Goal: Task Accomplishment & Management: Use online tool/utility

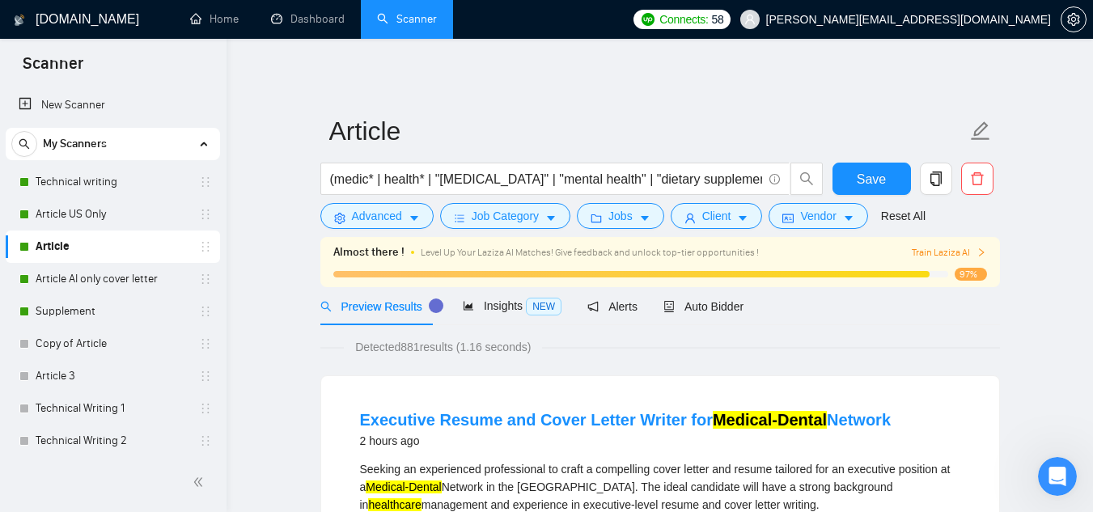
scroll to position [36, 0]
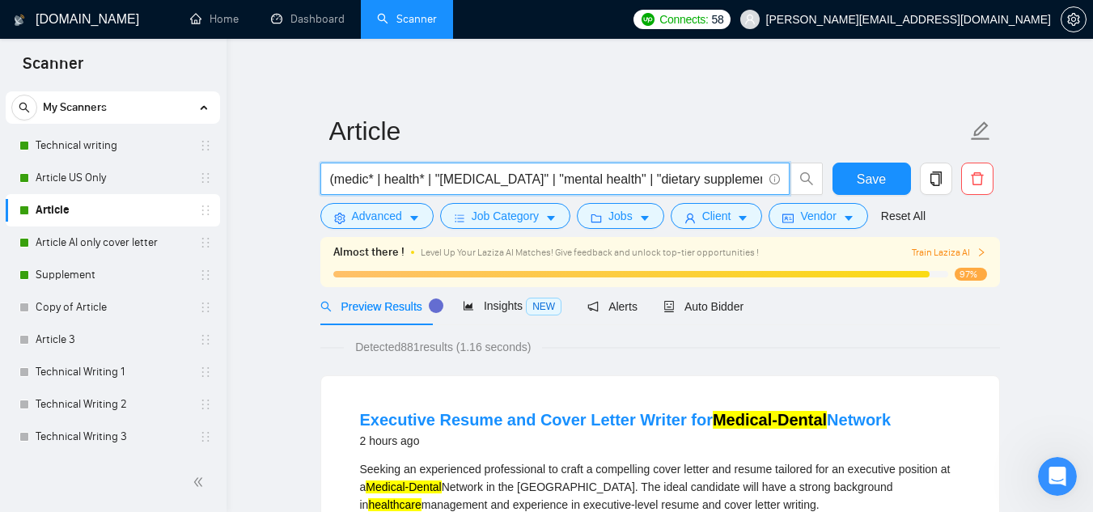
click at [443, 180] on input "(medic* | health* | "[MEDICAL_DATA]" | "mental health" | "dietary supplement" |…" at bounding box center [546, 179] width 432 height 20
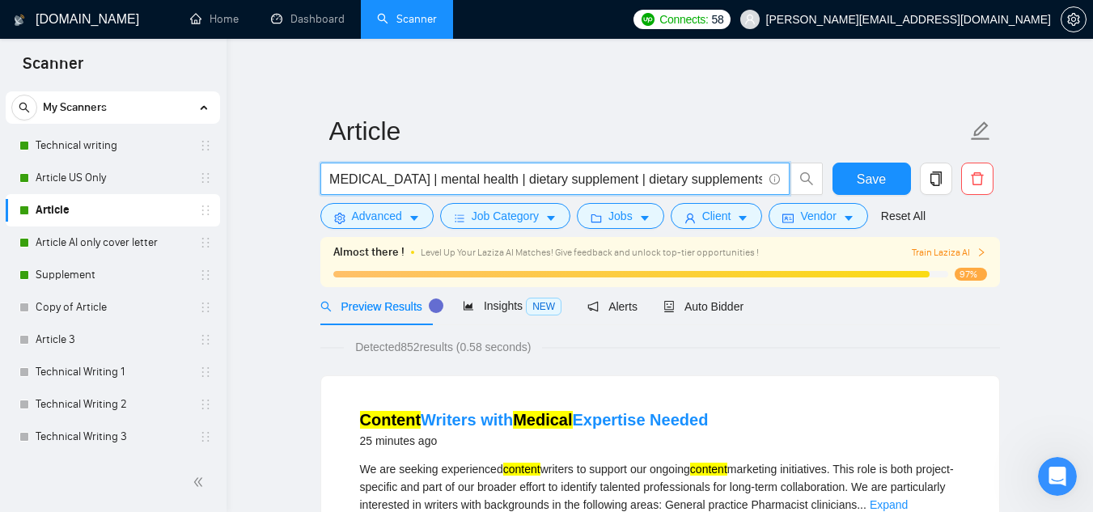
scroll to position [0, 133]
click at [734, 184] on input "(medic* | health* | [MEDICAL_DATA] | mental health | dietary sup health writer …" at bounding box center [546, 179] width 432 height 20
click at [735, 184] on input "(medic* | health* | [MEDICAL_DATA] | mental health | dietary sup health writer …" at bounding box center [546, 179] width 432 height 20
click at [738, 184] on input "(medic* | health* | [MEDICAL_DATA] | mental health | dietary sup health writer …" at bounding box center [546, 179] width 432 height 20
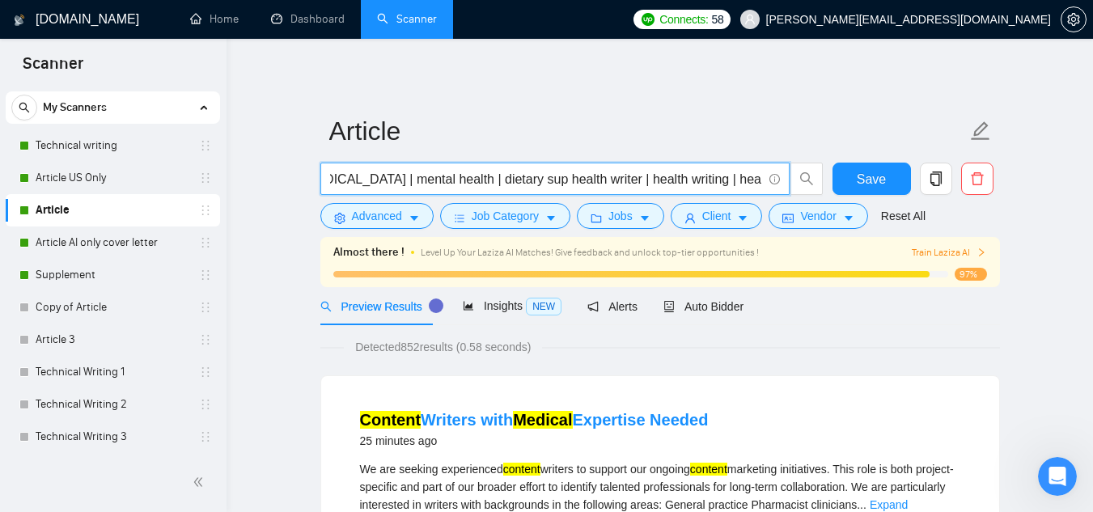
click at [738, 184] on input "(medic* | health* | [MEDICAL_DATA] | mental health | dietary sup health writer …" at bounding box center [546, 179] width 432 height 20
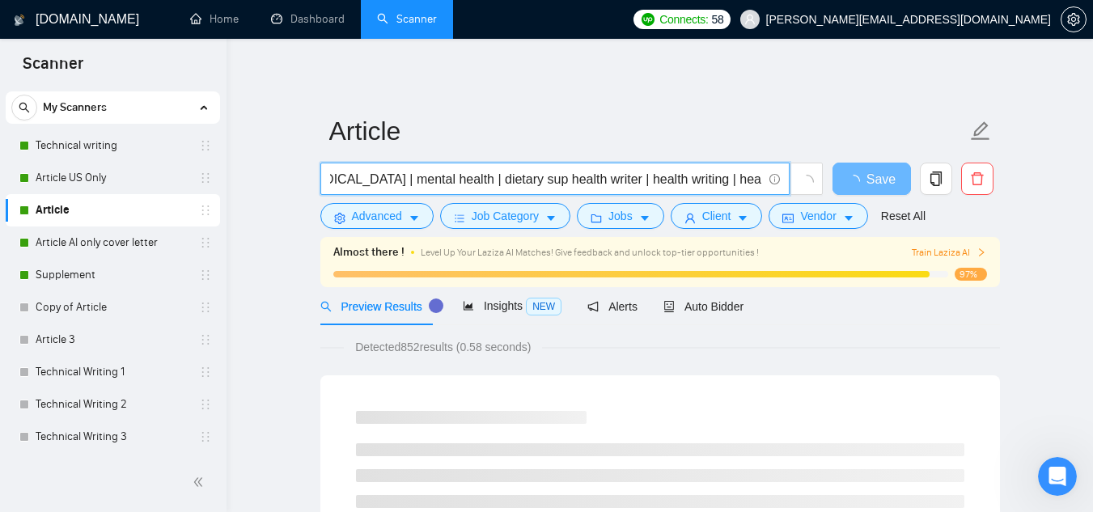
click at [561, 180] on input "(medic* | health* | [MEDICAL_DATA] | mental health | dietary sup health writer …" at bounding box center [546, 179] width 432 height 20
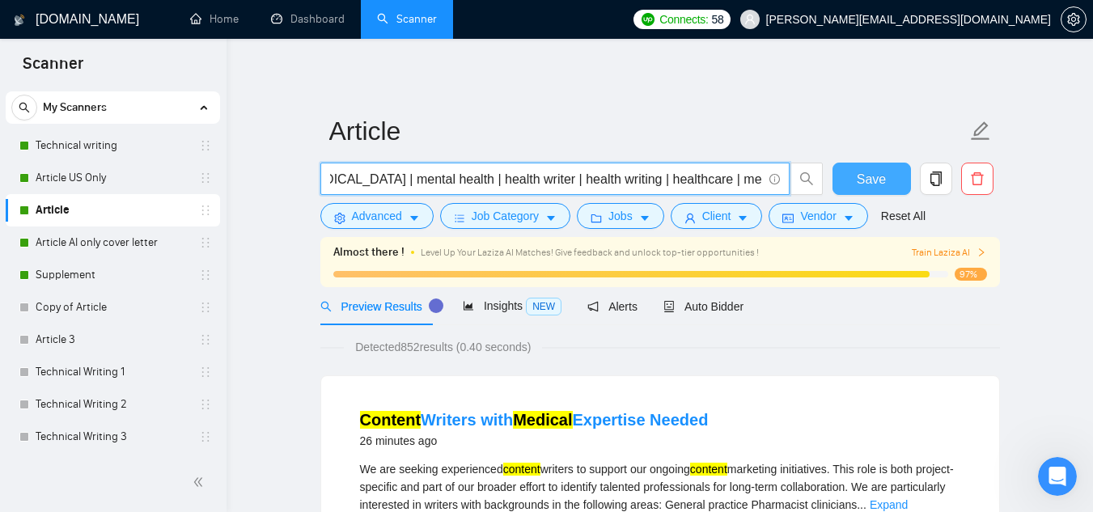
type input "(medic* | health* | [MEDICAL_DATA] | mental health | health writer | health wri…"
click at [886, 176] on span "Save" at bounding box center [871, 179] width 29 height 20
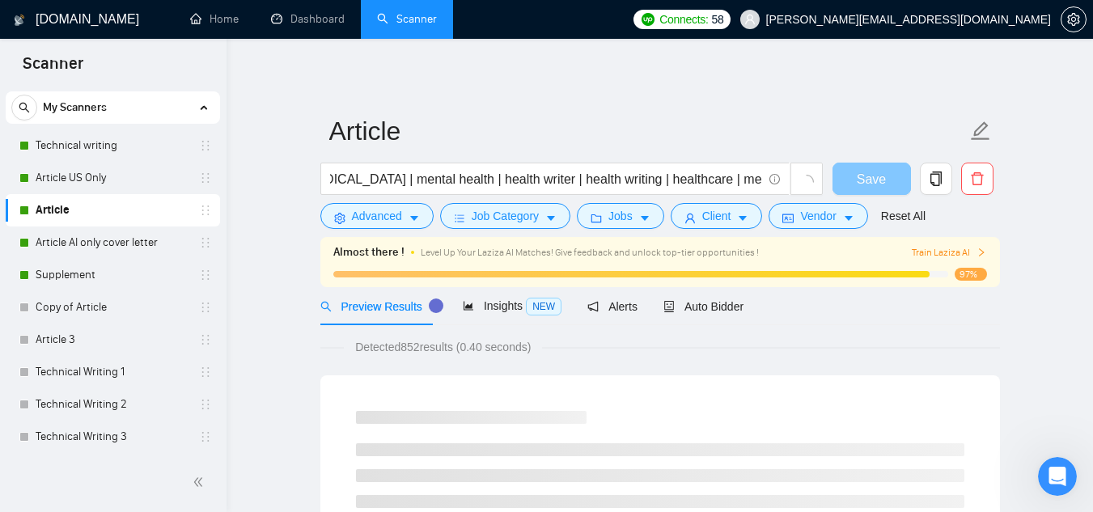
scroll to position [0, 0]
click at [888, 176] on button "Save" at bounding box center [871, 179] width 78 height 32
click at [888, 176] on span "Save" at bounding box center [880, 179] width 29 height 20
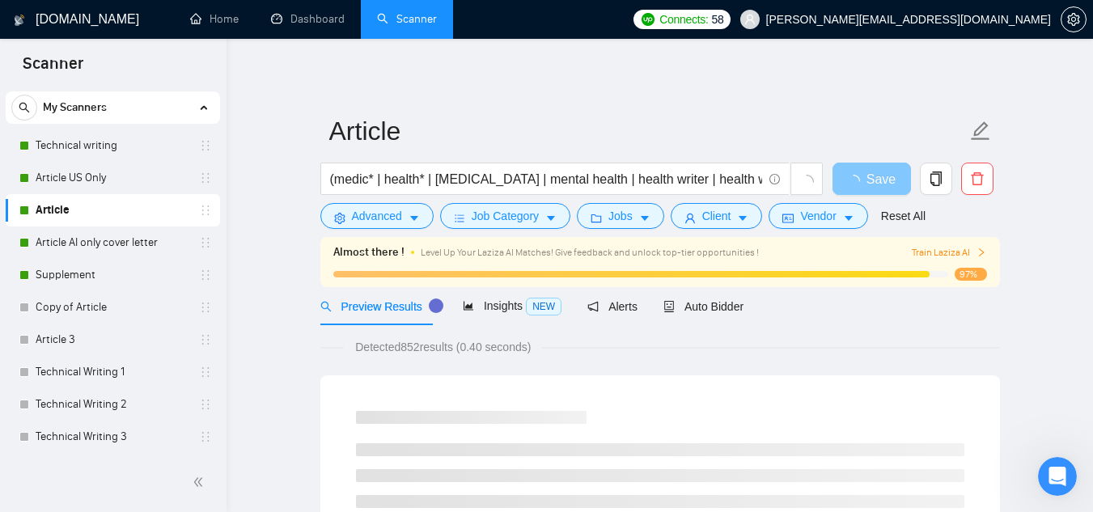
click at [888, 176] on span "Save" at bounding box center [880, 179] width 29 height 20
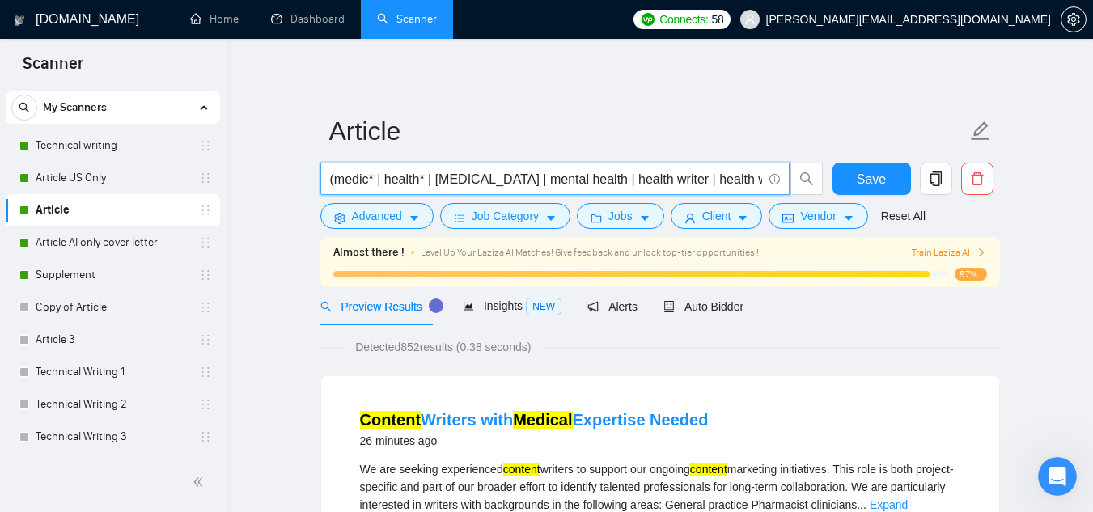
click at [722, 172] on input "(medic* | health* | [MEDICAL_DATA] | mental health | health writer | health wri…" at bounding box center [546, 179] width 432 height 20
click at [893, 176] on button "Save" at bounding box center [871, 179] width 78 height 32
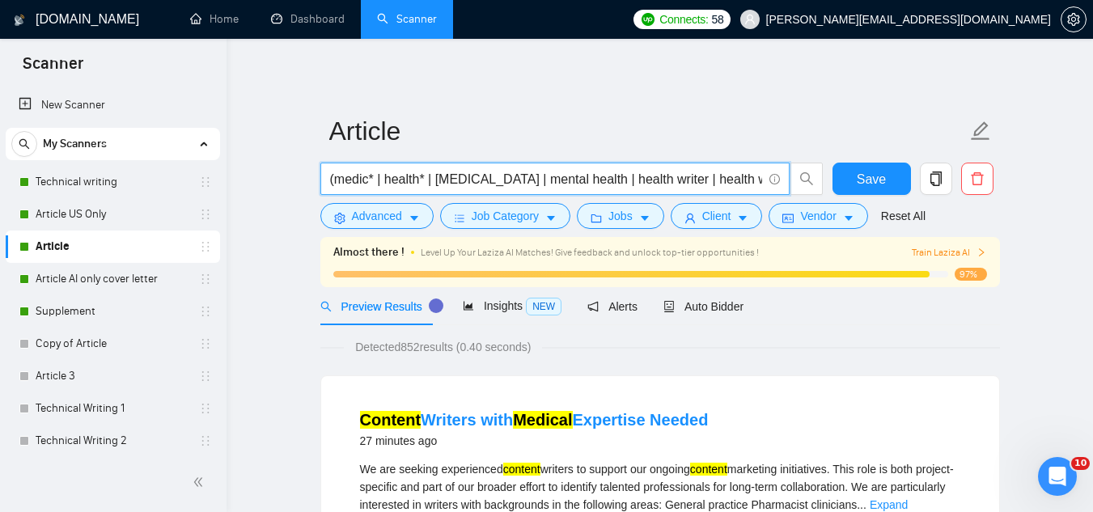
click at [537, 171] on input "(medic* | health* | [MEDICAL_DATA] | mental health | health writer | health wri…" at bounding box center [546, 179] width 432 height 20
click at [748, 176] on input "(medic* | health* | [MEDICAL_DATA] | mental health | health writer | health wri…" at bounding box center [546, 179] width 432 height 20
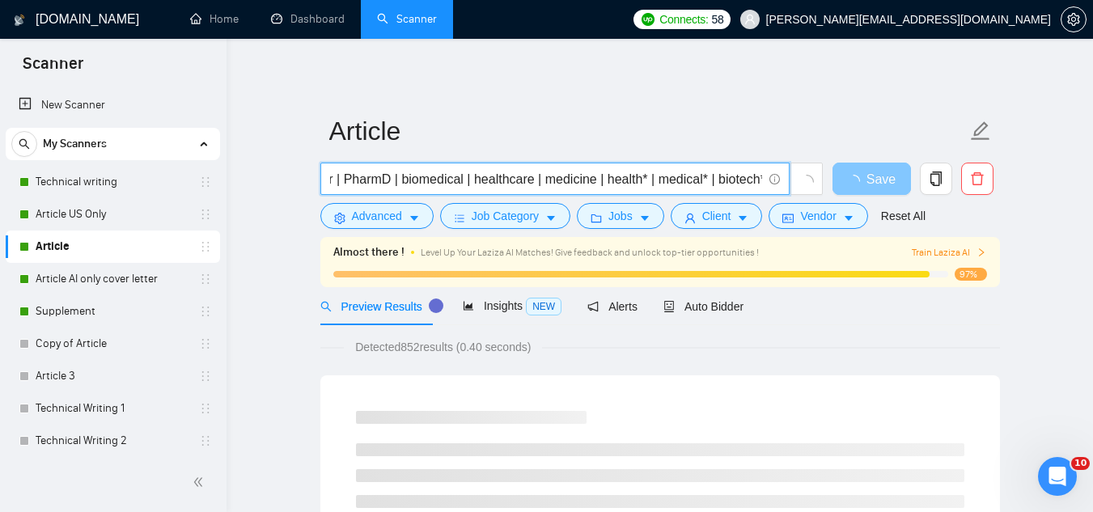
type input "(medic* | health* | [MEDICAL_DATA] | mental health | health writer | health wri…"
click at [902, 177] on button "Save" at bounding box center [871, 179] width 78 height 32
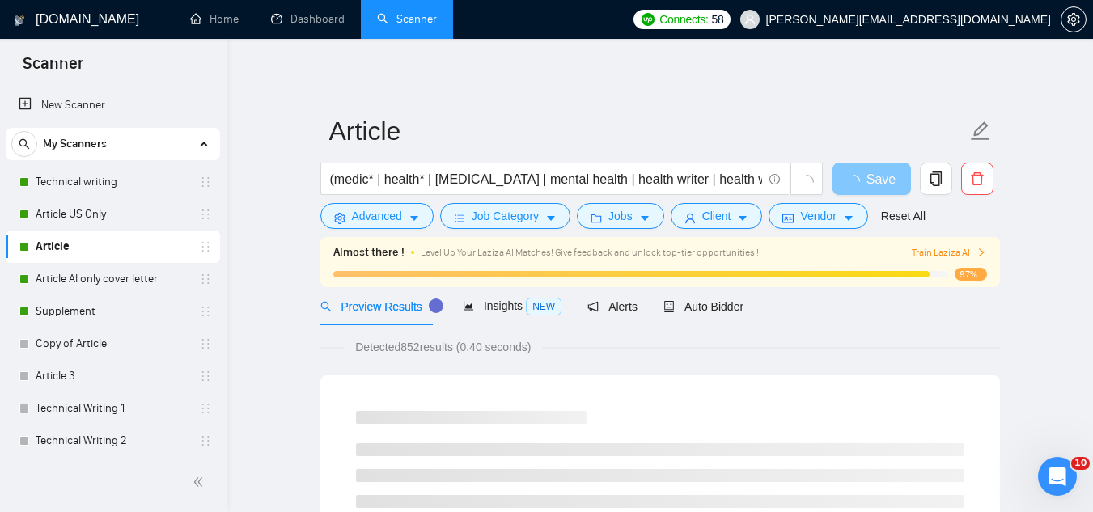
click at [902, 177] on button "Save" at bounding box center [871, 179] width 78 height 32
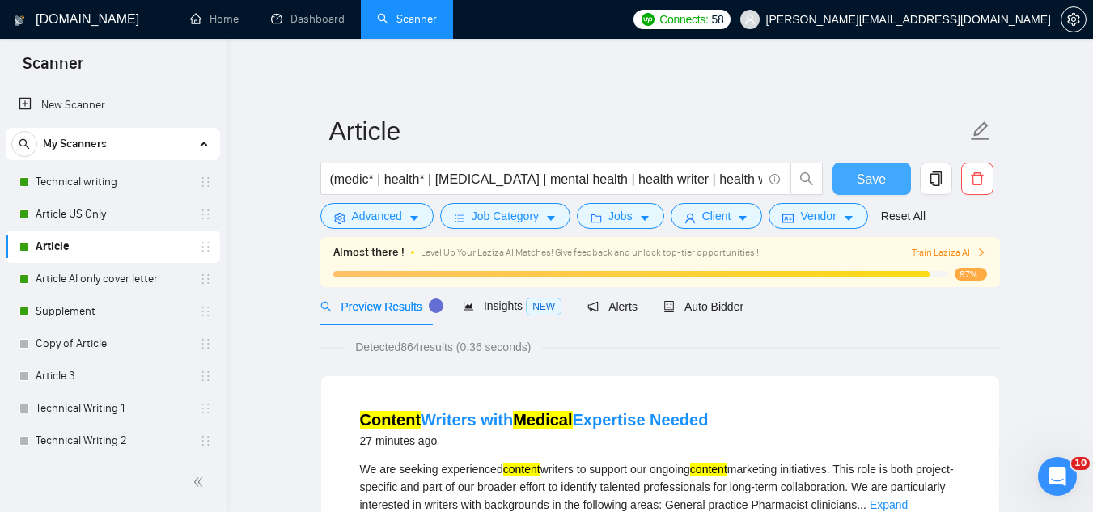
click at [846, 172] on button "Save" at bounding box center [871, 179] width 78 height 32
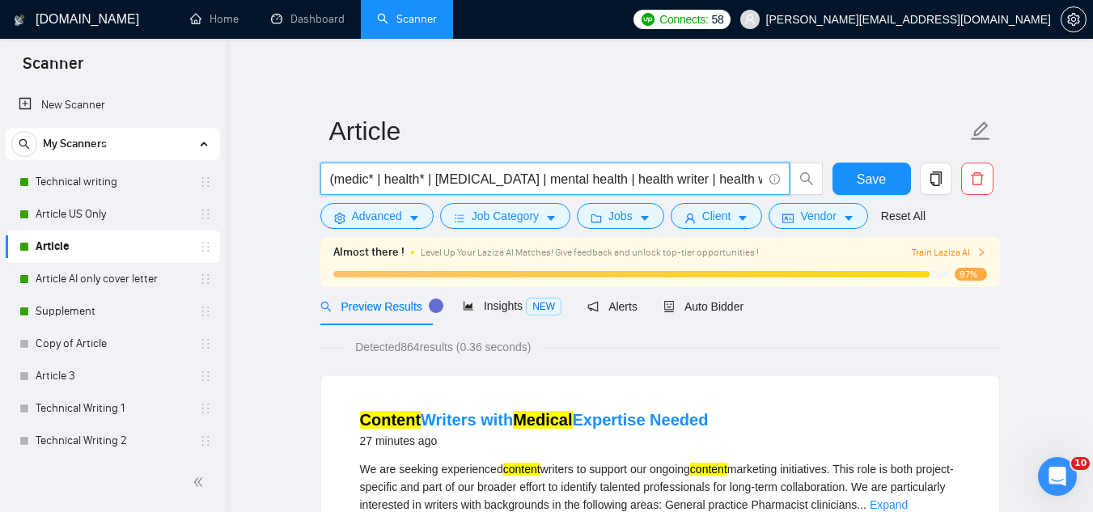
click at [556, 169] on input "(medic* | health* | patient education | mental health | health writer | health …" at bounding box center [546, 179] width 432 height 20
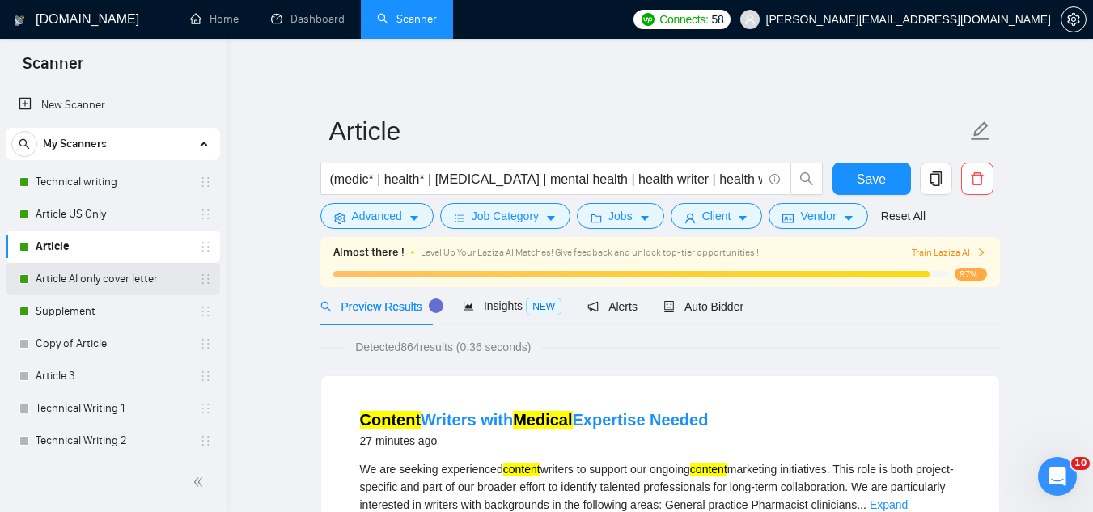
click at [83, 278] on link "Article AI only cover letter" at bounding box center [113, 279] width 154 height 32
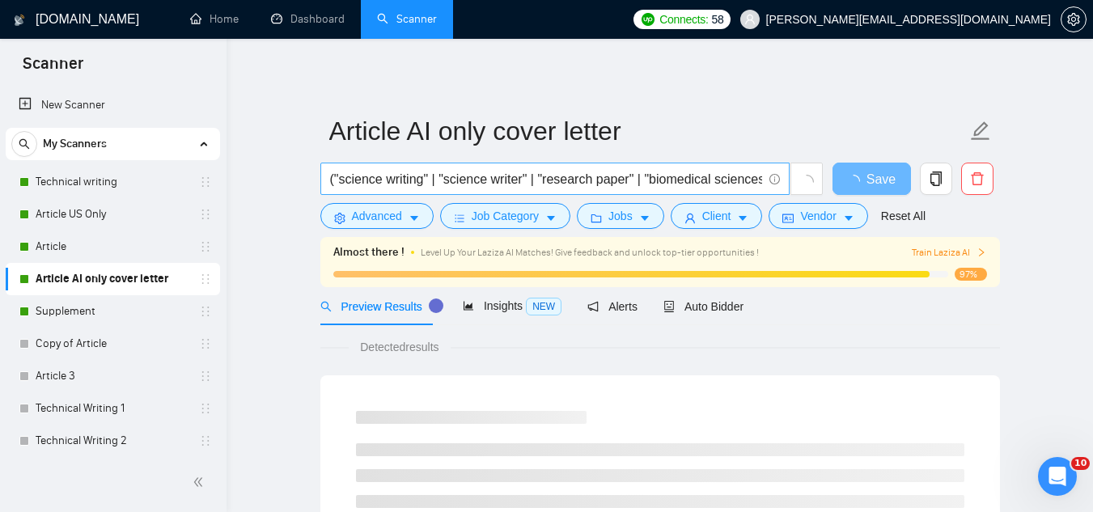
click at [642, 175] on input "("science writing" | "science writer" | "research paper" | "biomedical sciences…" at bounding box center [546, 179] width 432 height 20
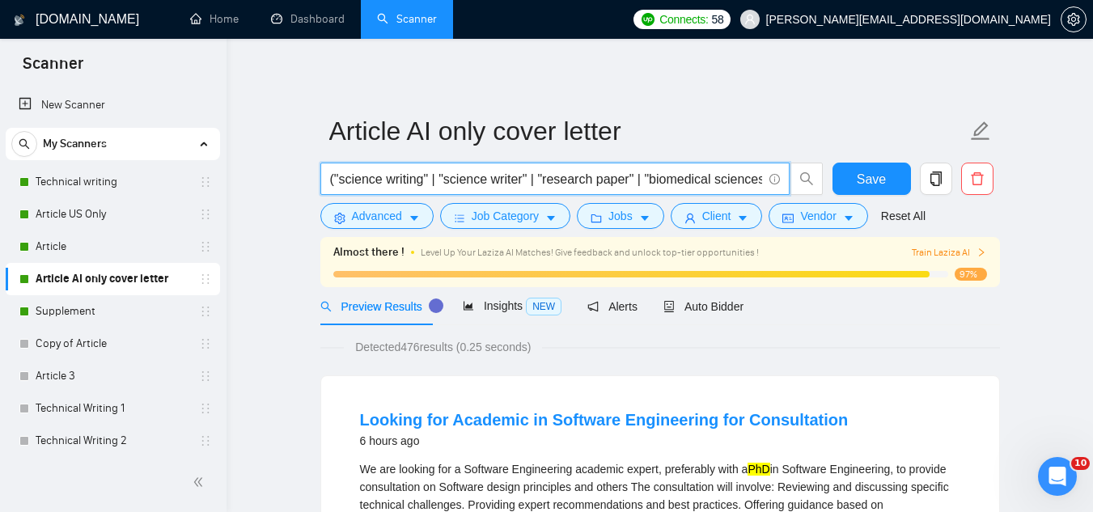
click at [642, 175] on input "("science writing" | "science writer" | "research paper" | "biomedical sciences…" at bounding box center [546, 179] width 432 height 20
click at [635, 189] on span "("science writing" | "science writer" | "research paper" | "biomedical sciences…" at bounding box center [554, 179] width 469 height 32
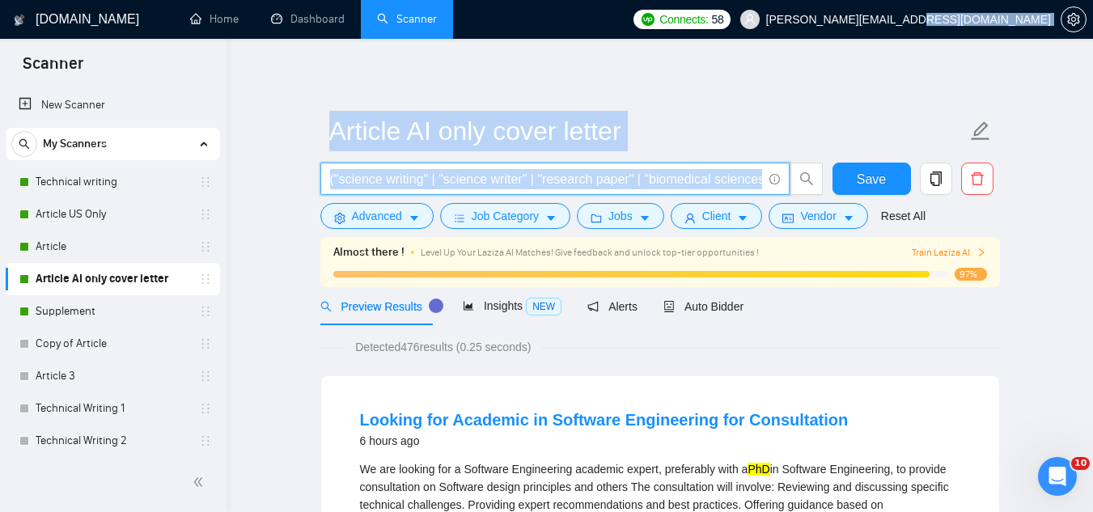
click at [635, 189] on span "("science writing" | "science writer" | "research paper" | "biomedical sciences…" at bounding box center [554, 179] width 469 height 32
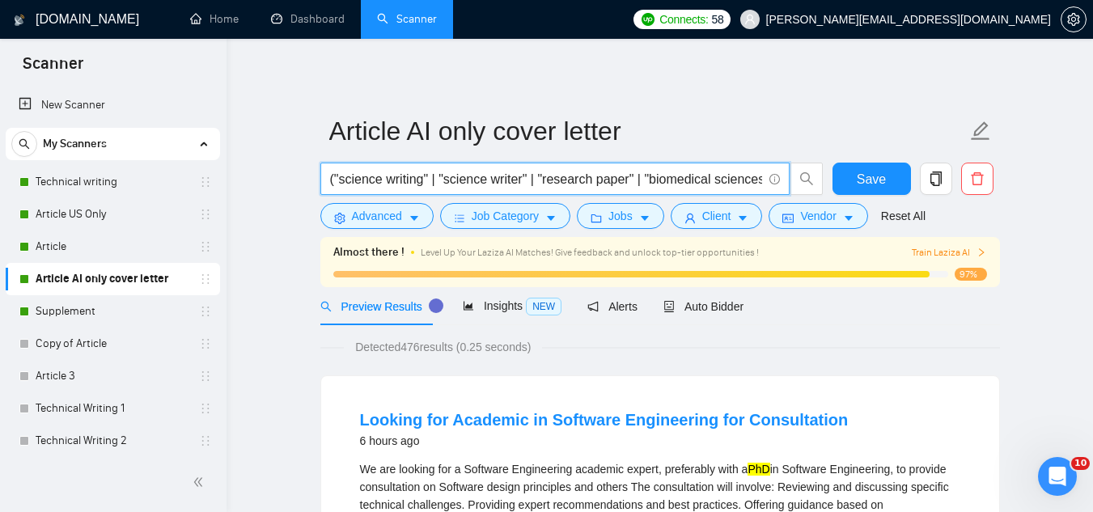
click at [635, 189] on span "("science writing" | "science writer" | "research paper" | "biomedical sciences…" at bounding box center [554, 179] width 469 height 32
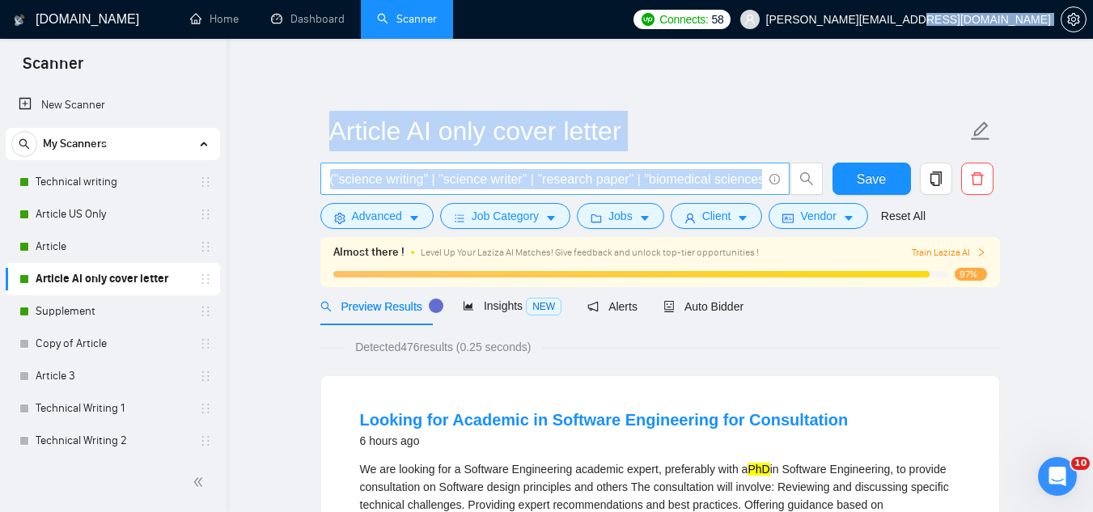
click at [635, 189] on span "("science writing" | "science writer" | "research paper" | "biomedical sciences…" at bounding box center [554, 179] width 469 height 32
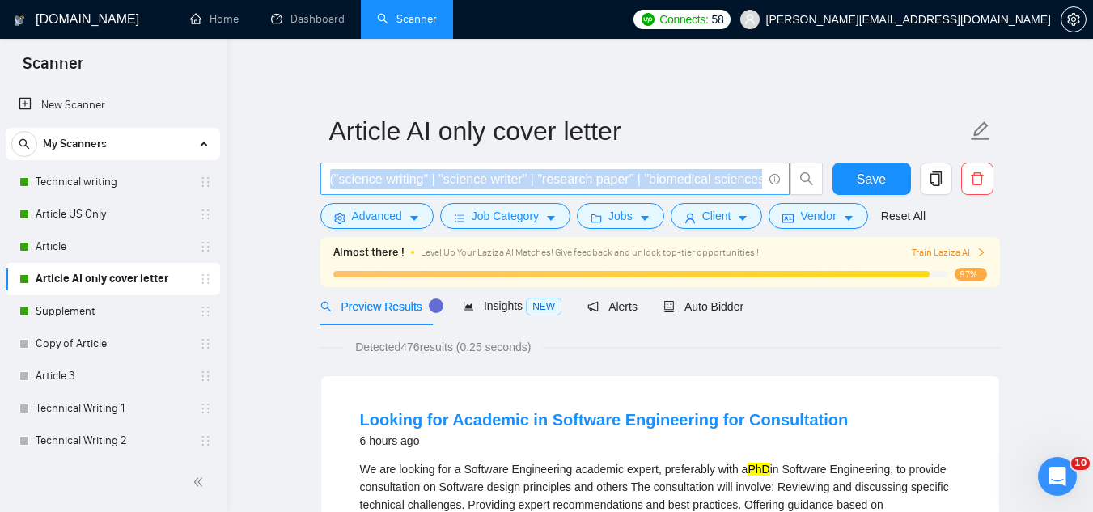
click at [635, 189] on span "("science writing" | "science writer" | "research paper" | "biomedical sciences…" at bounding box center [554, 179] width 469 height 32
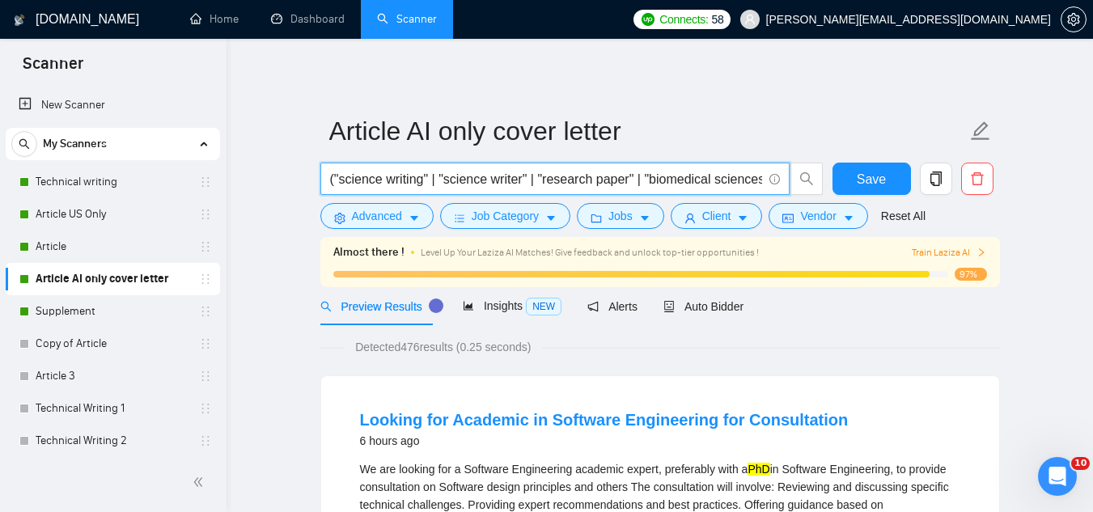
click at [688, 177] on input "("science writing" | "science writer" | "research paper" | "biomedical sciences…" at bounding box center [546, 179] width 432 height 20
paste input "science writing | science writer | research paper | biomedical sciences | disea…"
type input "(science writing | science writer | research paper | biomedical sciences | dise…"
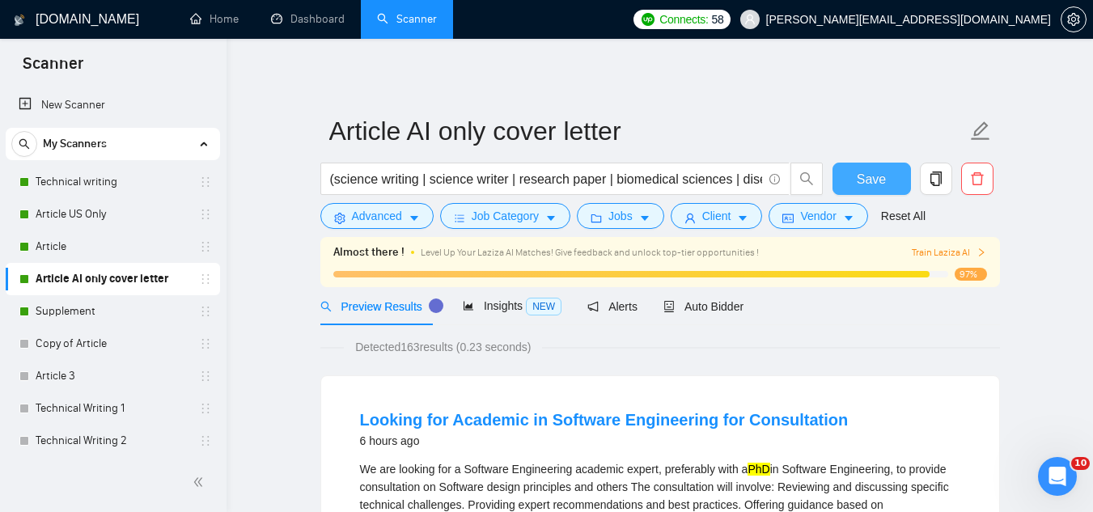
click at [853, 172] on button "Save" at bounding box center [871, 179] width 78 height 32
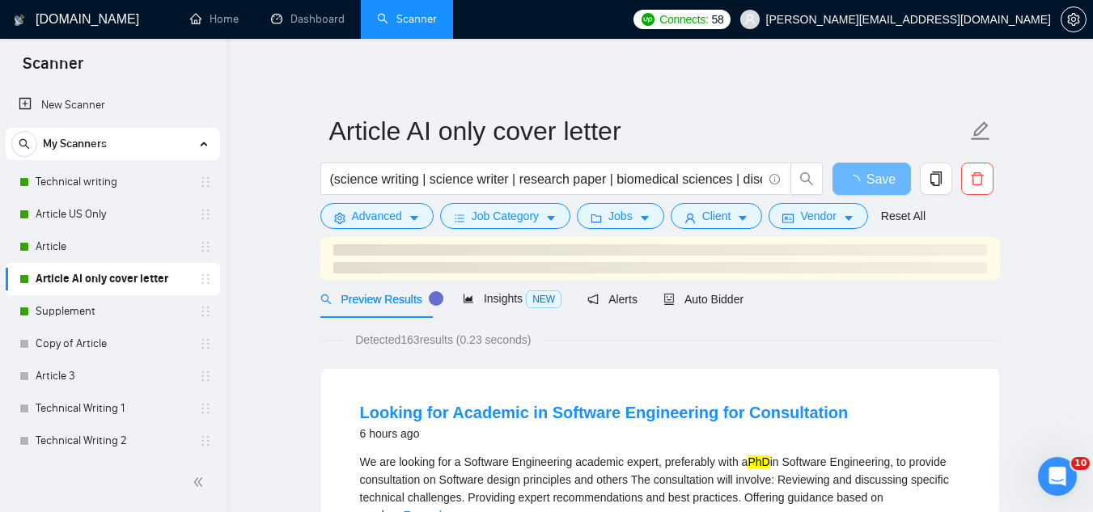
drag, startPoint x: 116, startPoint y: 302, endPoint x: 694, endPoint y: 95, distance: 613.6
click at [116, 302] on link "Supplement" at bounding box center [113, 311] width 154 height 32
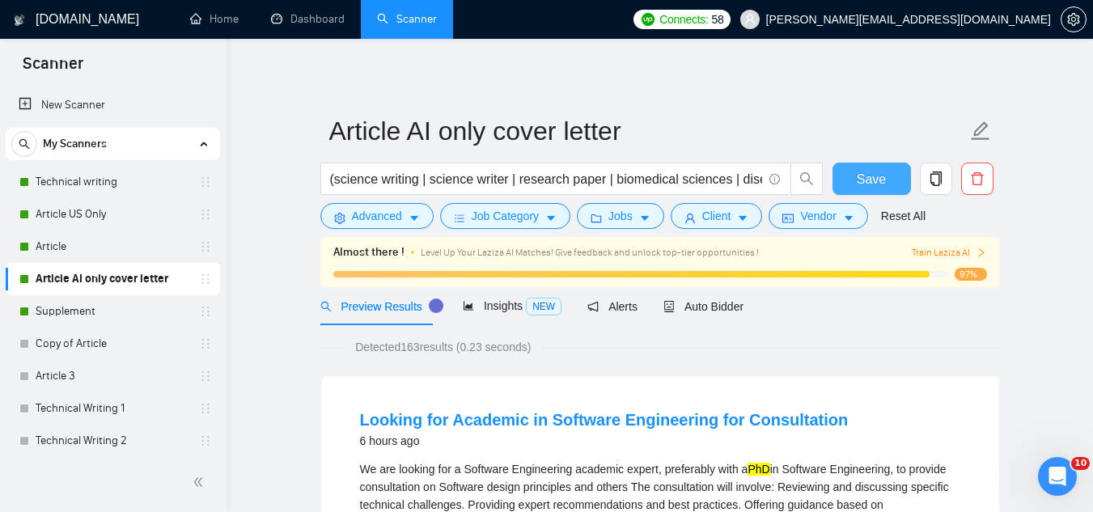
click at [878, 186] on span "Save" at bounding box center [871, 179] width 29 height 20
click at [864, 171] on span "Save" at bounding box center [871, 179] width 29 height 20
click at [98, 299] on link "Supplement" at bounding box center [113, 311] width 154 height 32
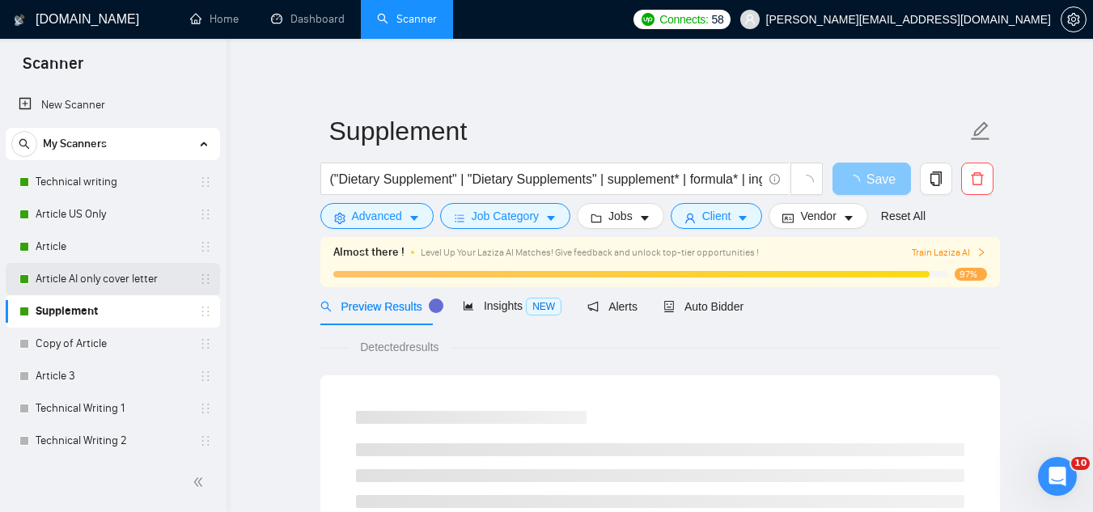
click at [108, 287] on link "Article AI only cover letter" at bounding box center [113, 279] width 154 height 32
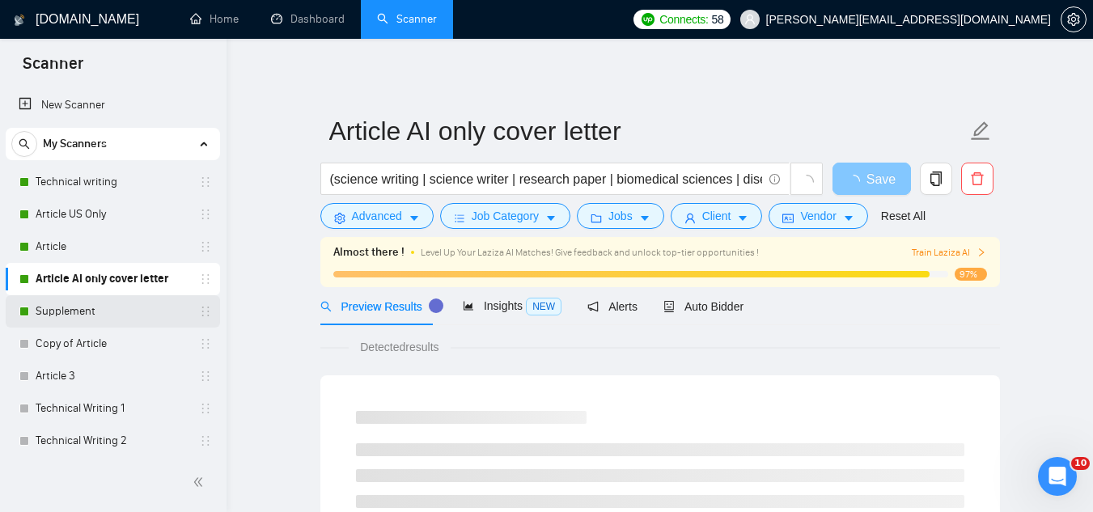
click at [107, 306] on link "Supplement" at bounding box center [113, 311] width 154 height 32
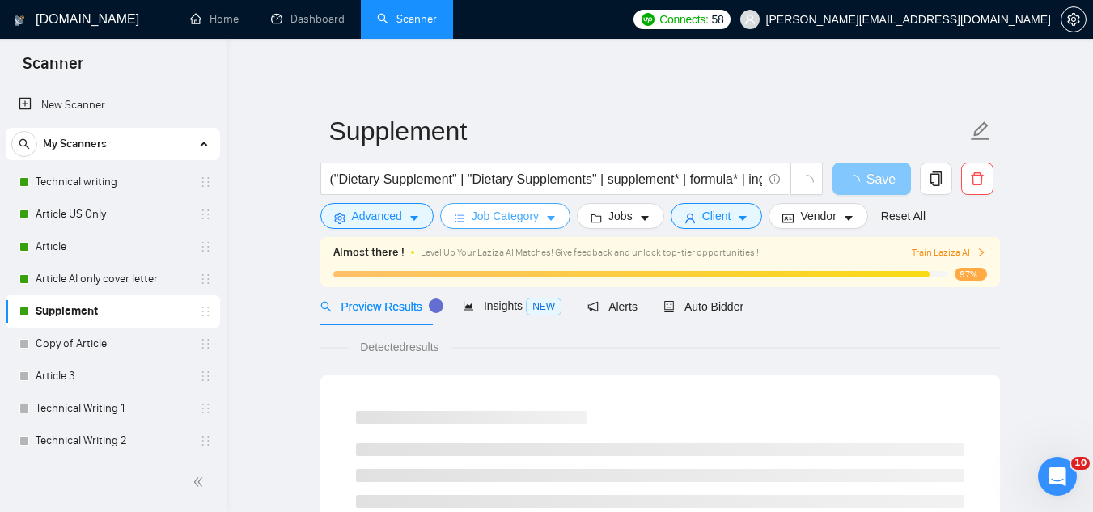
click at [620, 180] on input "("Dietary Supplement" | "Dietary Supplements" | supplement* | formula* | ingred…" at bounding box center [546, 179] width 432 height 20
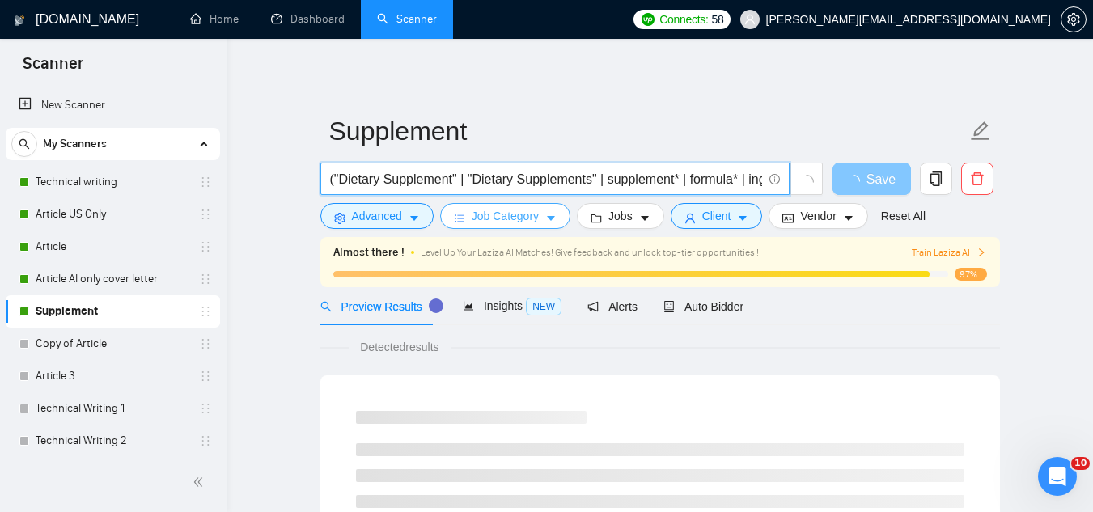
click at [620, 180] on input "("Dietary Supplement" | "Dietary Supplements" | supplement* | formula* | ingred…" at bounding box center [546, 179] width 432 height 20
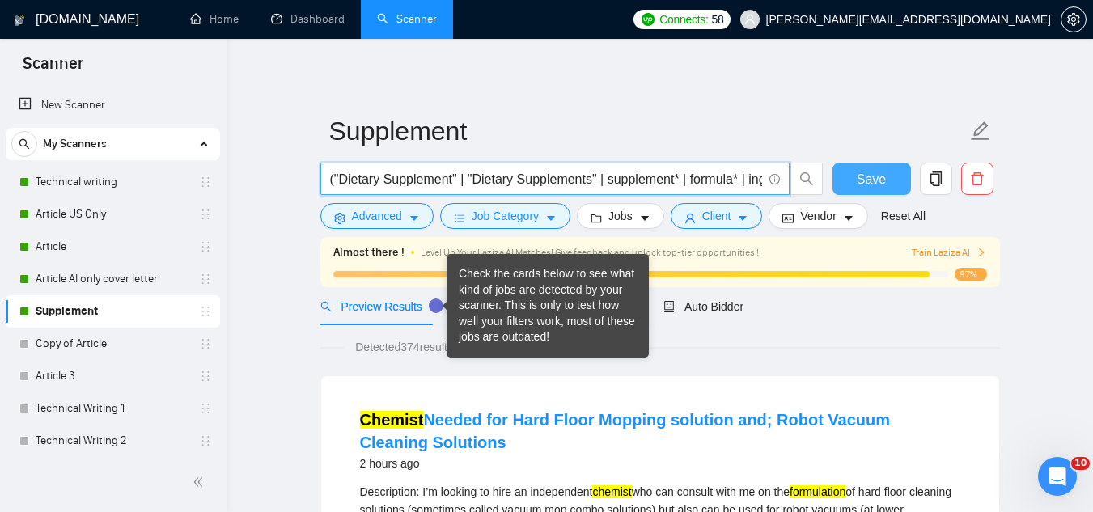
paste input "Dietary Supplement | Dietary Supplements | supplement* | formula* | ingredient*…"
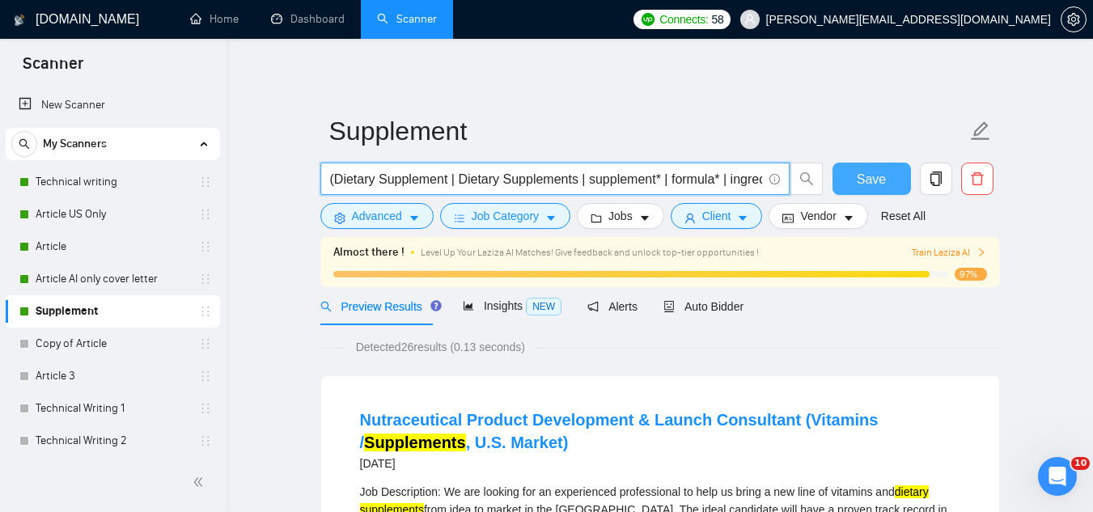
type input "(Dietary Supplement | Dietary Supplements | supplement* | formula* | ingredient…"
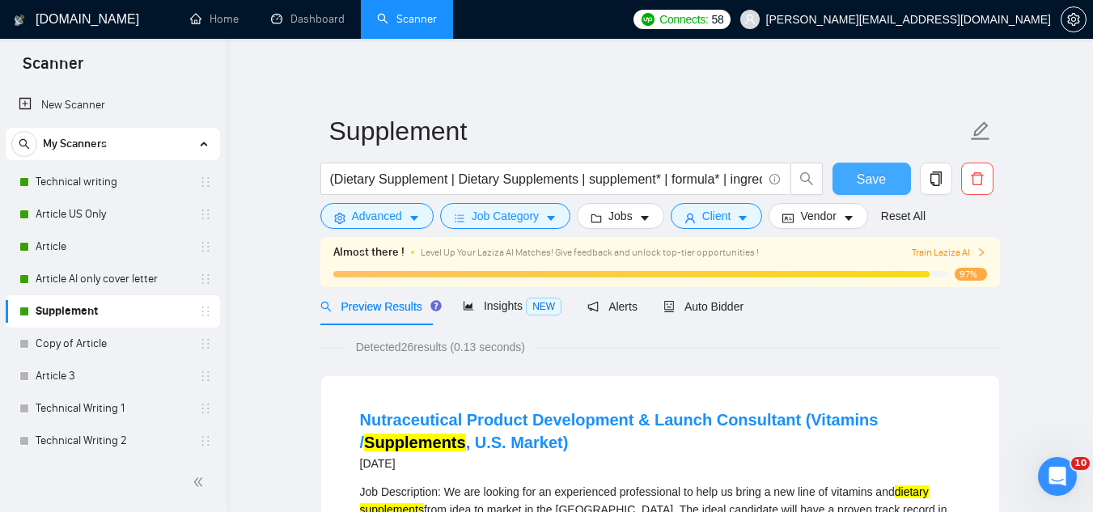
click at [880, 178] on span "Save" at bounding box center [871, 179] width 29 height 20
click at [870, 179] on span "Save" at bounding box center [871, 179] width 29 height 20
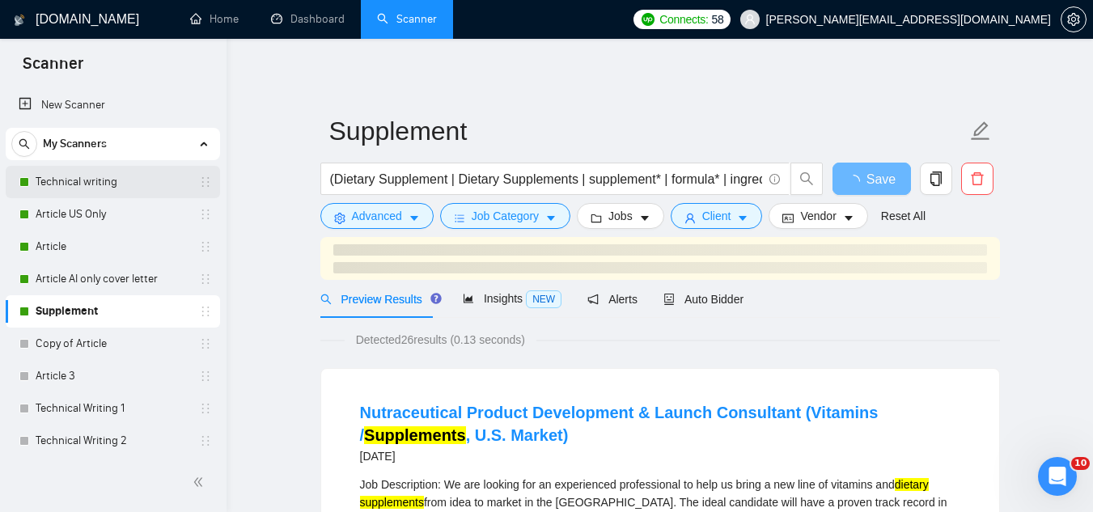
click at [88, 188] on link "Technical writing" at bounding box center [113, 182] width 154 height 32
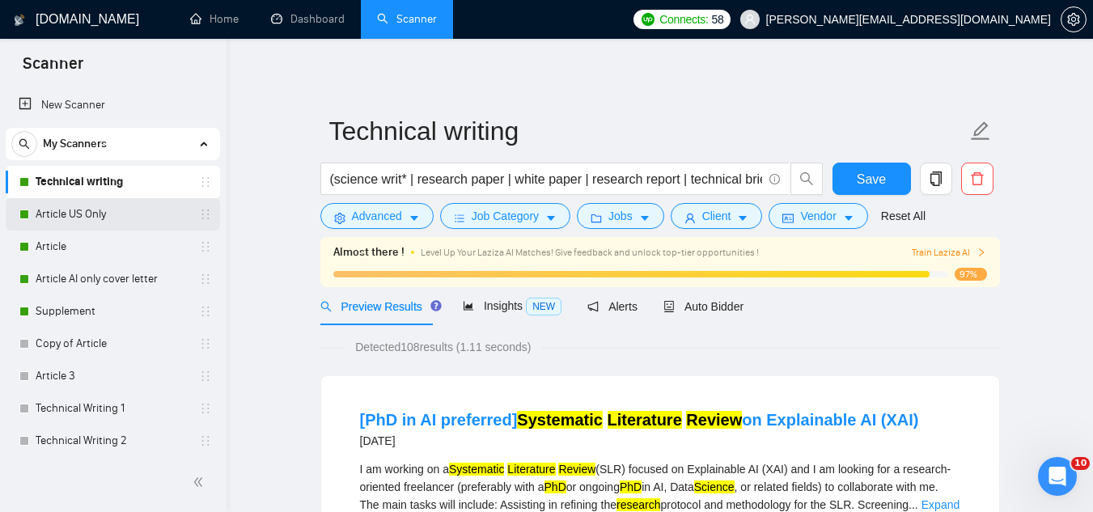
click at [98, 210] on link "Article US Only" at bounding box center [113, 214] width 154 height 32
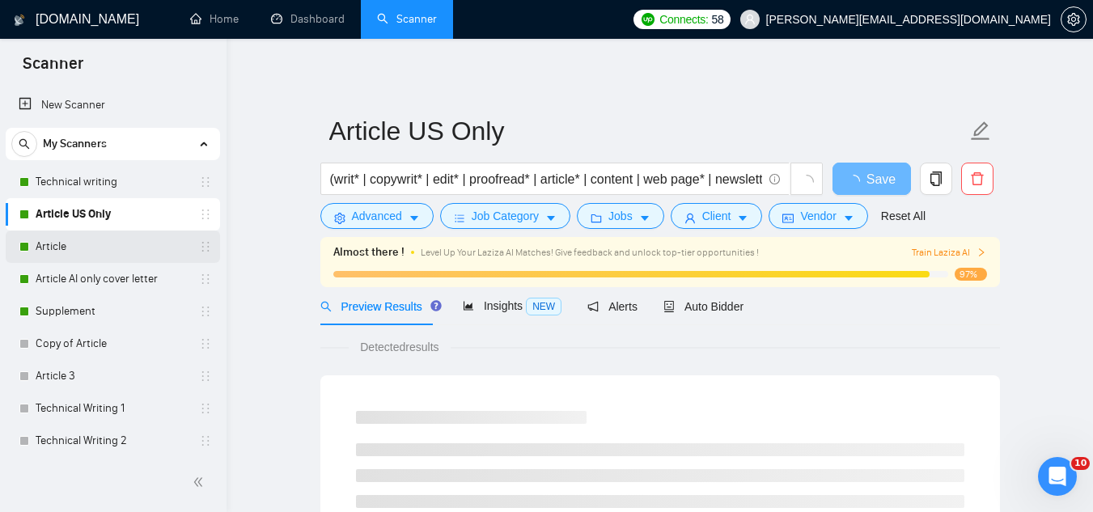
click at [105, 243] on link "Article" at bounding box center [113, 247] width 154 height 32
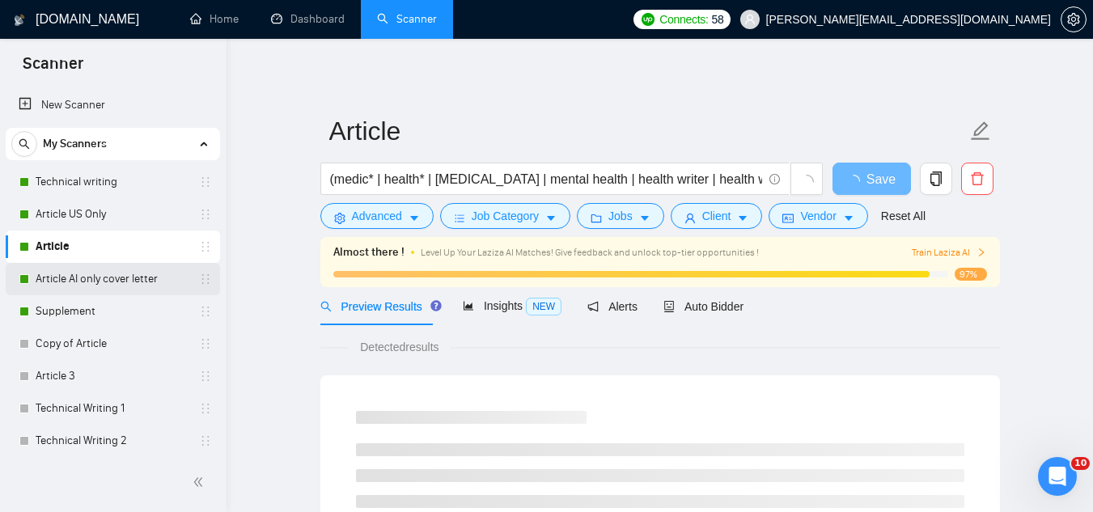
click at [108, 268] on link "Article AI only cover letter" at bounding box center [113, 279] width 154 height 32
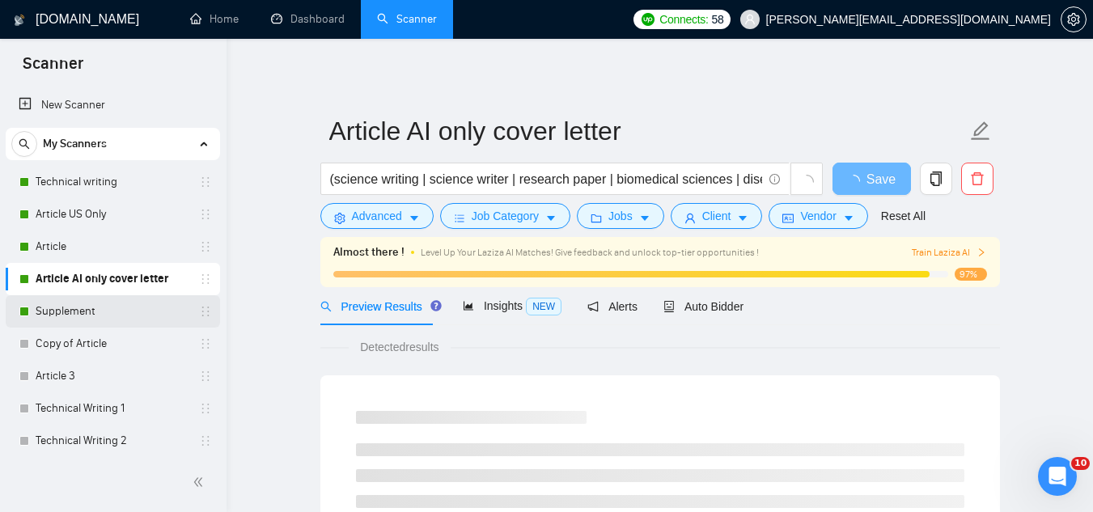
click at [105, 301] on link "Supplement" at bounding box center [113, 311] width 154 height 32
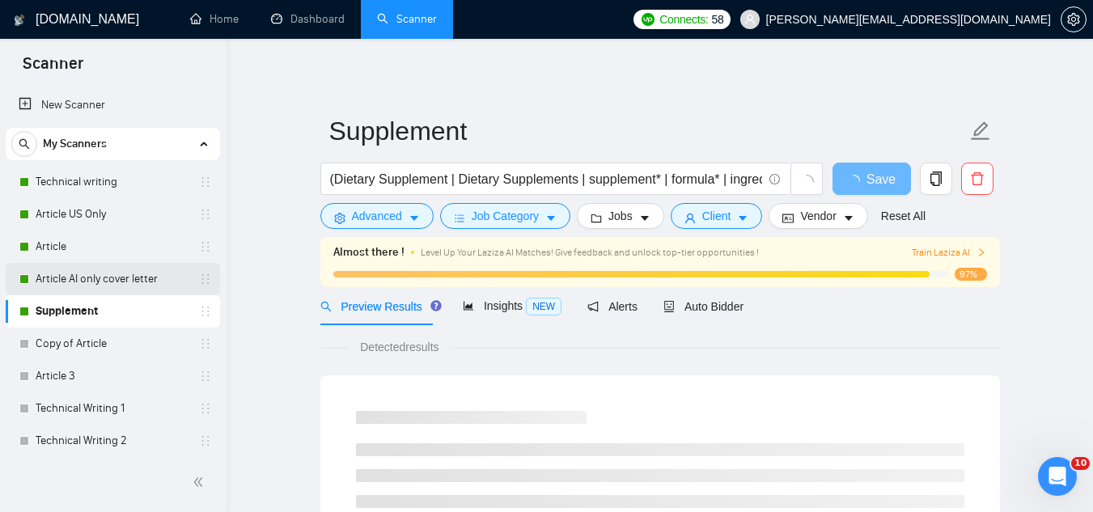
click at [112, 267] on link "Article AI only cover letter" at bounding box center [113, 279] width 154 height 32
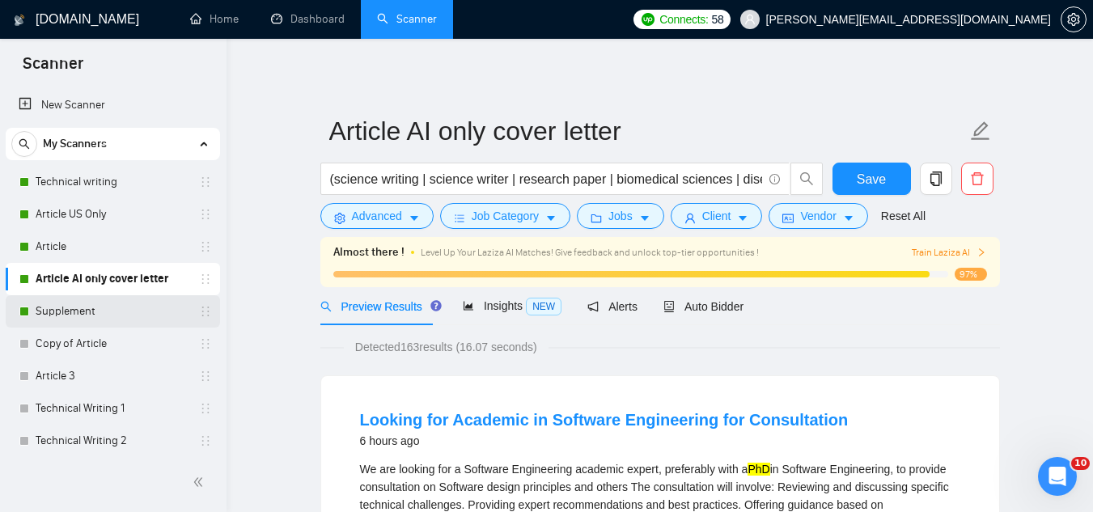
click at [77, 316] on link "Supplement" at bounding box center [113, 311] width 154 height 32
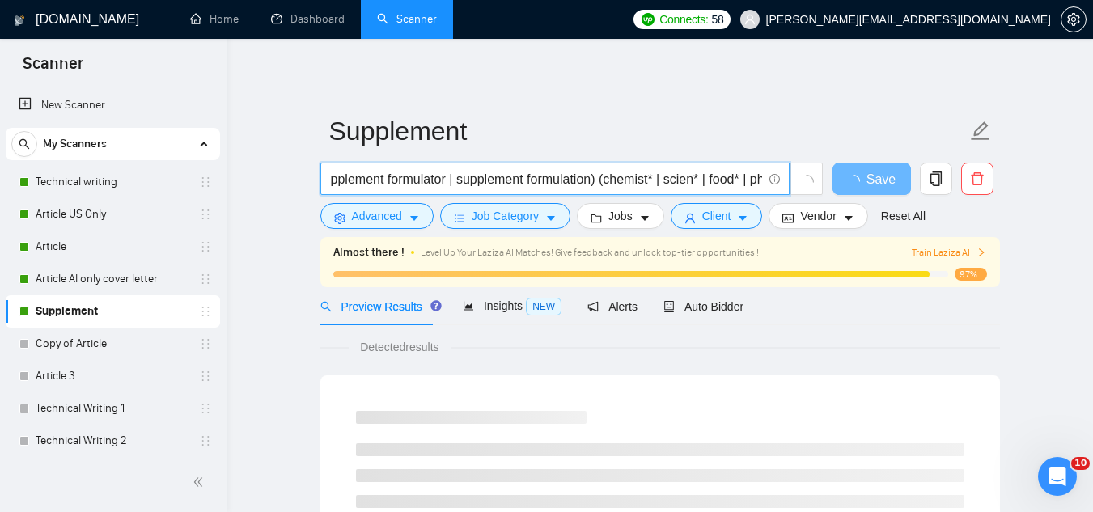
scroll to position [0, 608]
drag, startPoint x: 620, startPoint y: 176, endPoint x: 277, endPoint y: 206, distance: 344.3
click at [657, 176] on input "(Dietary Supplement | Dietary Supplements | supplement* | formula* | ingredient…" at bounding box center [546, 179] width 432 height 20
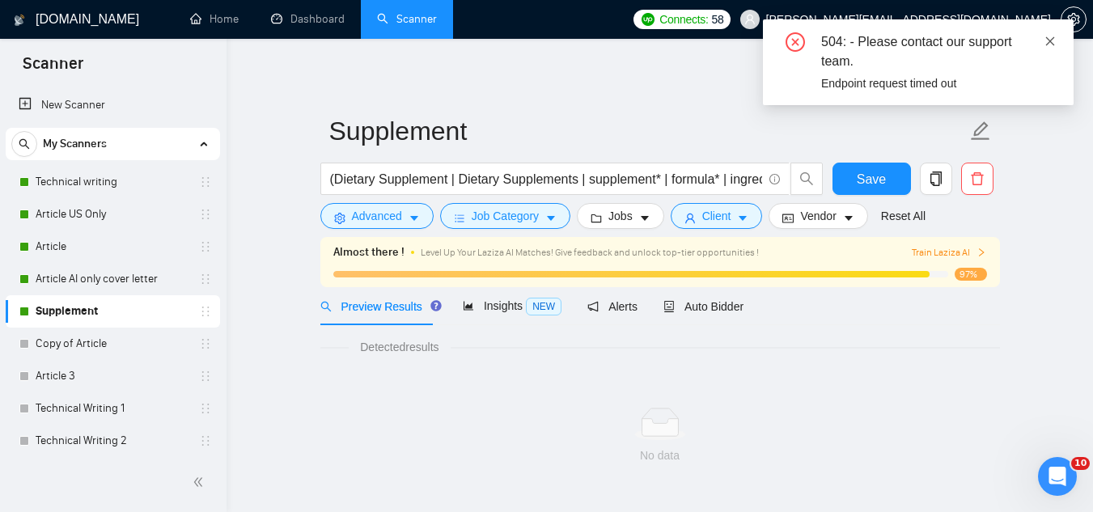
click at [1052, 36] on icon "close" at bounding box center [1049, 41] width 11 height 11
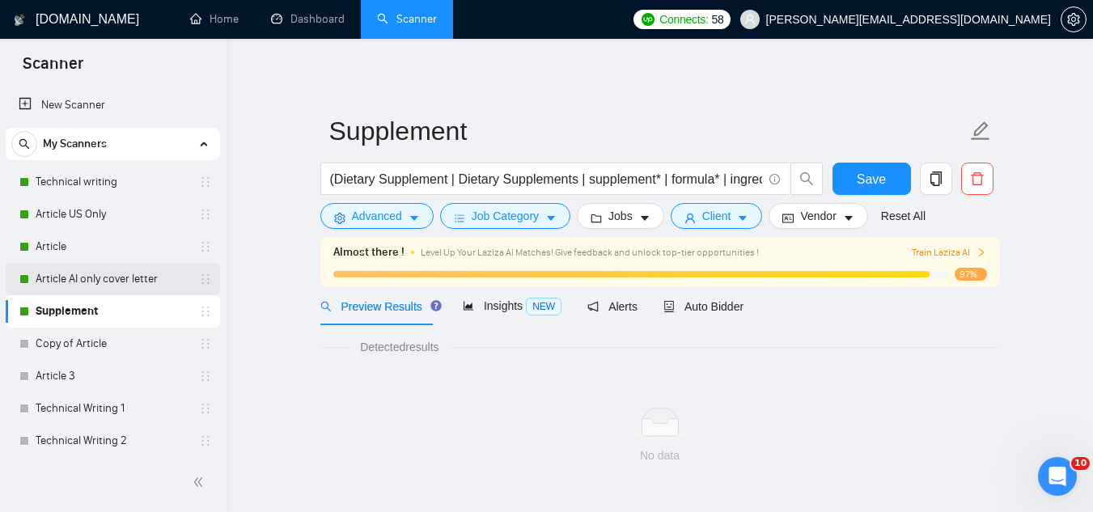
click at [96, 275] on link "Article AI only cover letter" at bounding box center [113, 279] width 154 height 32
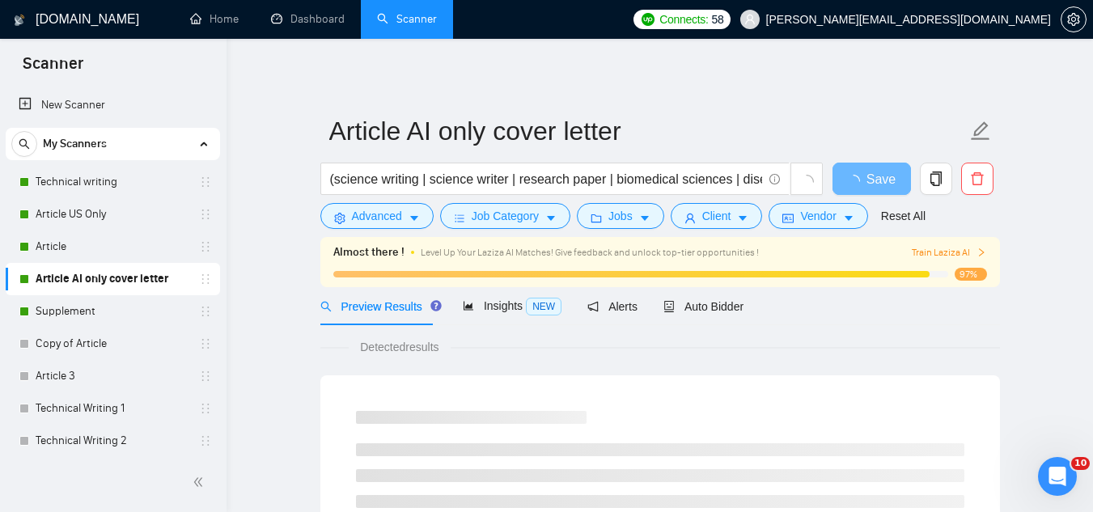
click at [107, 250] on link "Article" at bounding box center [113, 247] width 154 height 32
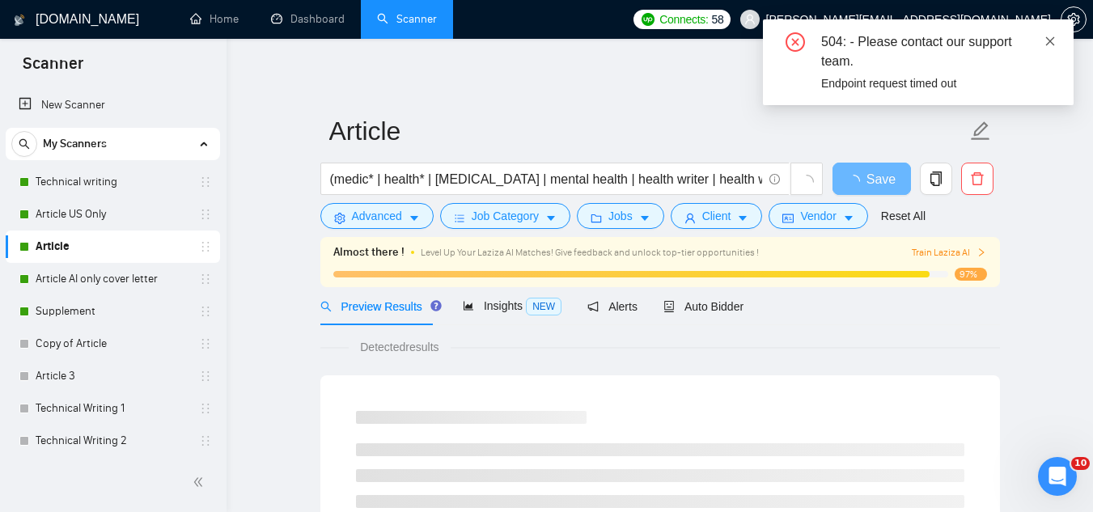
click at [1049, 41] on icon "close" at bounding box center [1050, 40] width 9 height 9
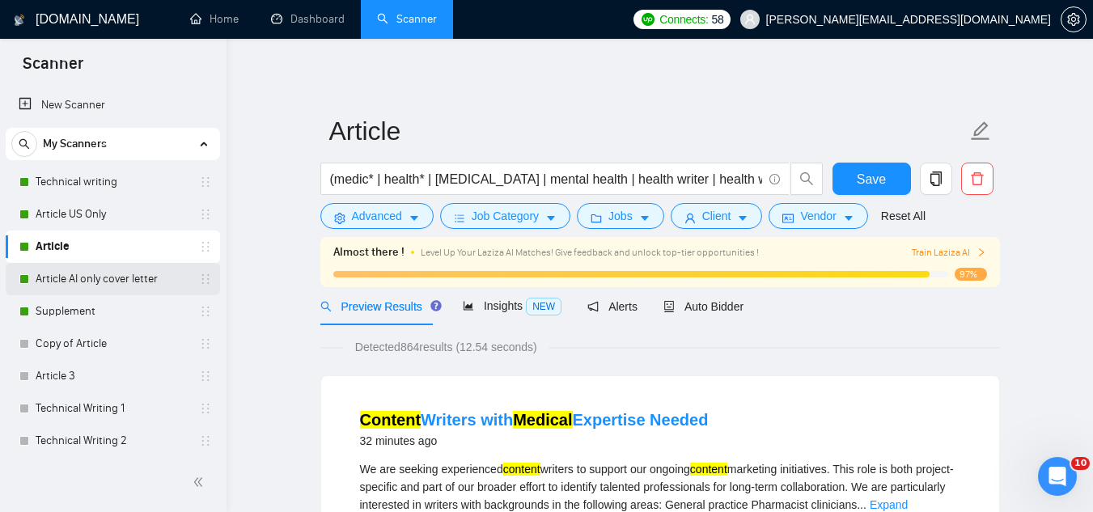
click at [106, 294] on link "Article AI only cover letter" at bounding box center [113, 279] width 154 height 32
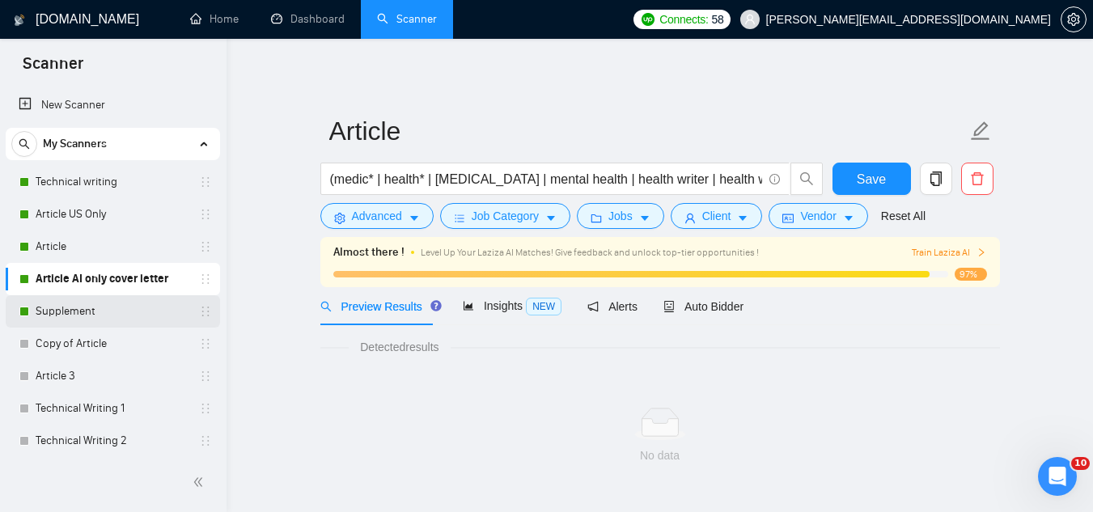
click at [104, 303] on link "Supplement" at bounding box center [113, 311] width 154 height 32
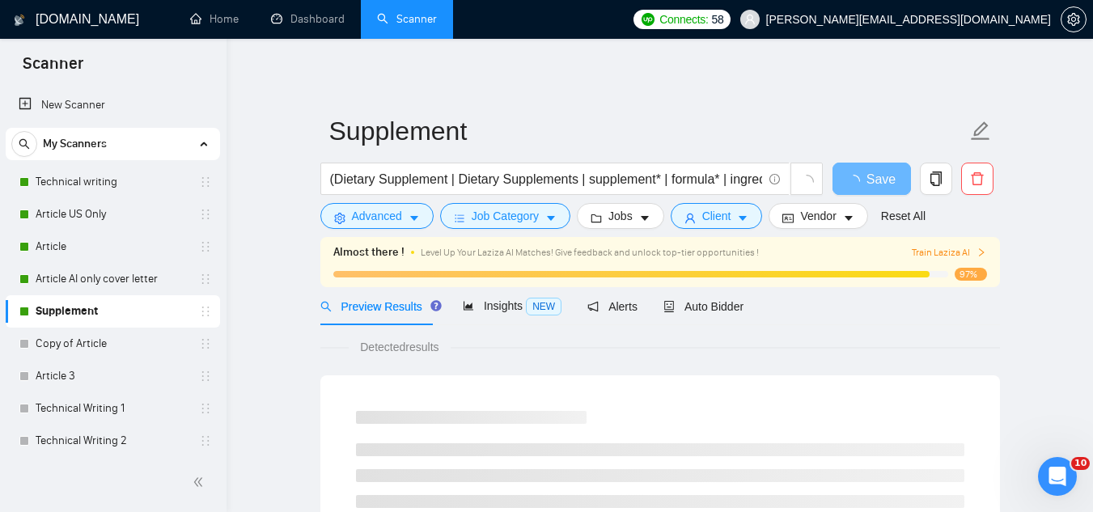
click at [654, 180] on input "(Dietary Supplement | Dietary Supplements | supplement* | formula* | ingredient…" at bounding box center [546, 179] width 432 height 20
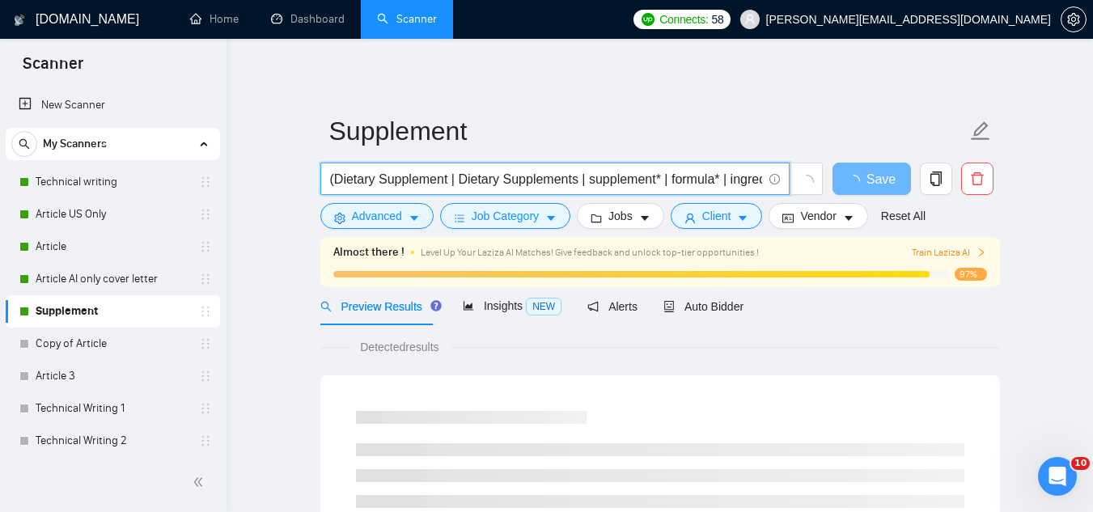
click at [654, 180] on input "(Dietary Supplement | Dietary Supplements | supplement* | formula* | ingredient…" at bounding box center [546, 179] width 432 height 20
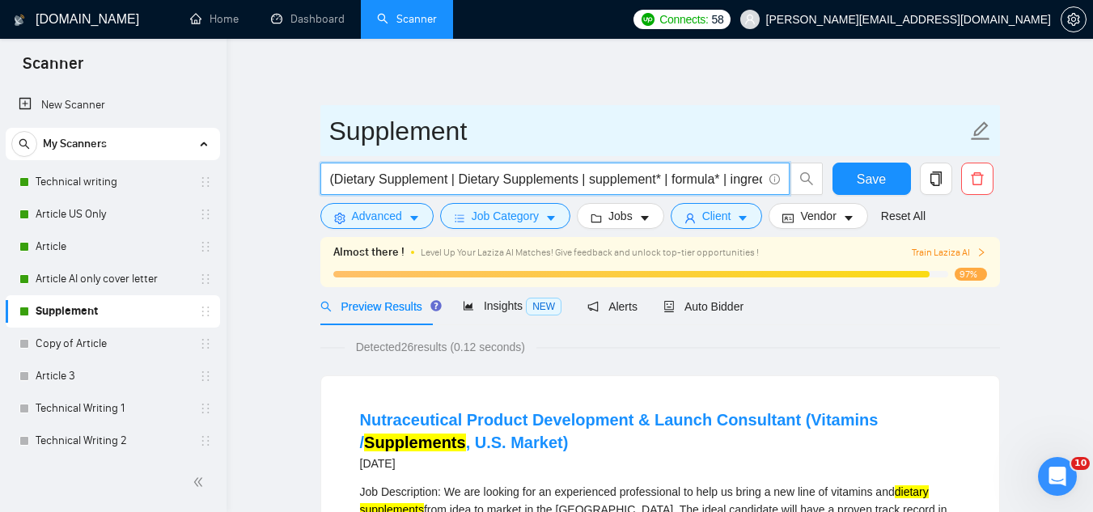
drag, startPoint x: 119, startPoint y: 282, endPoint x: 631, endPoint y: 155, distance: 527.6
click at [119, 282] on link "Article AI only cover letter" at bounding box center [113, 279] width 154 height 32
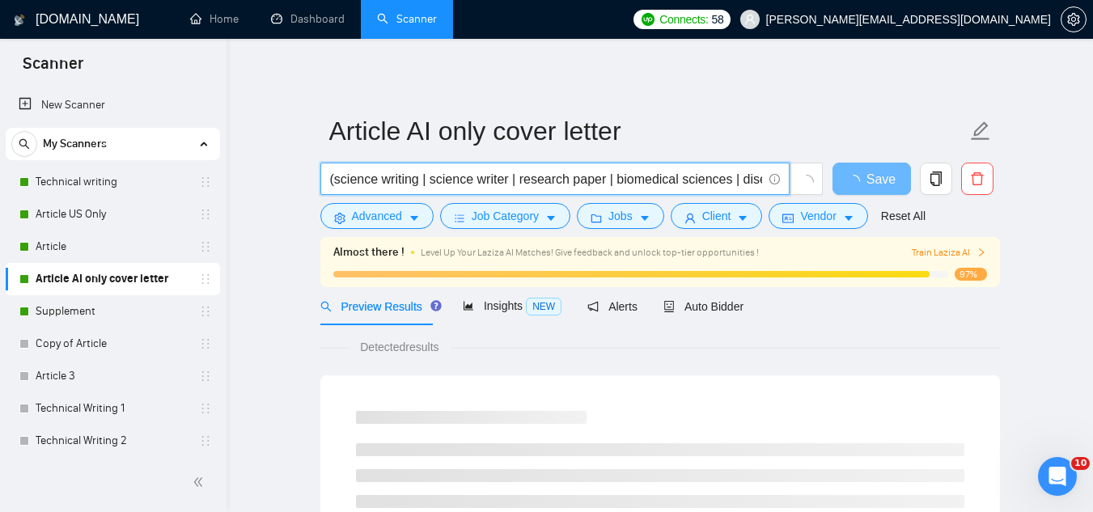
click at [633, 183] on input "(science writing | science writer | research paper | biomedical sciences | dise…" at bounding box center [546, 179] width 432 height 20
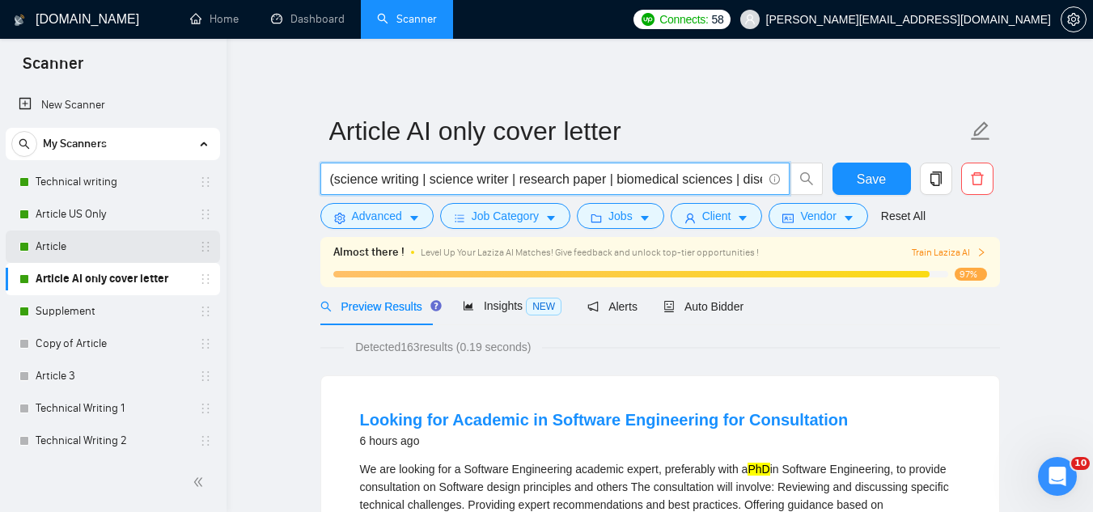
click at [83, 242] on link "Article" at bounding box center [113, 247] width 154 height 32
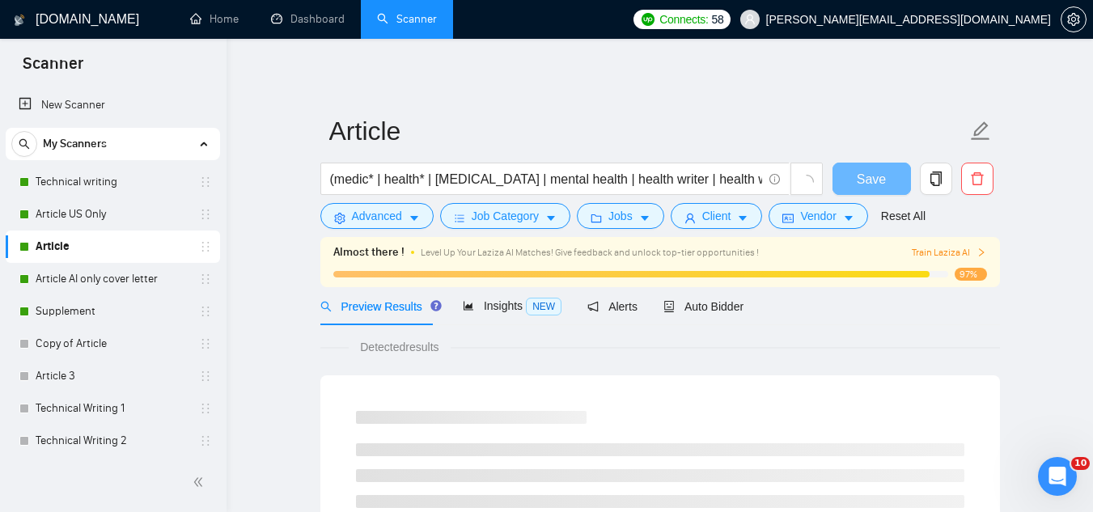
click at [435, 174] on input "(medic* | health* | patient education | mental health | health writer | health …" at bounding box center [546, 179] width 432 height 20
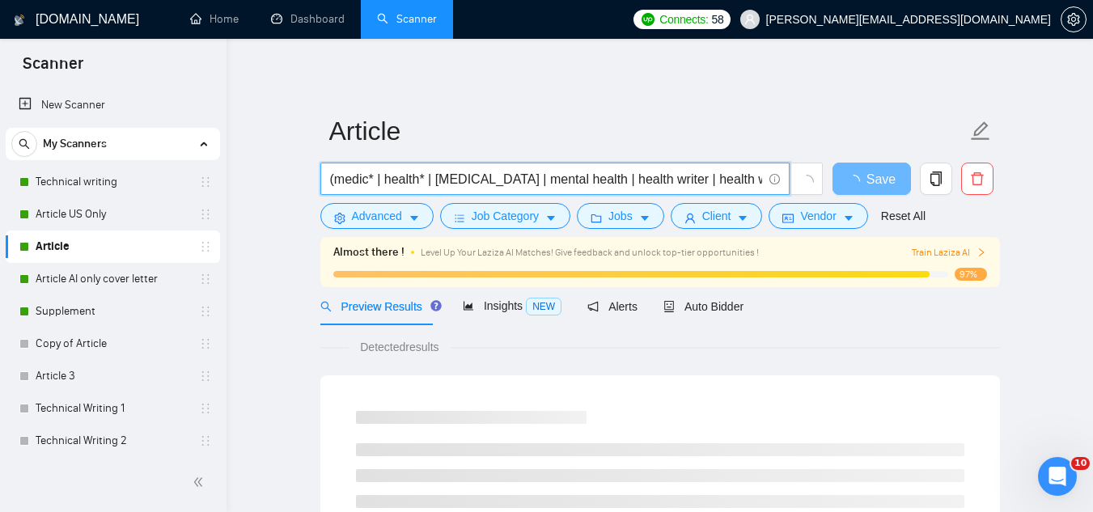
click at [435, 174] on input "(medic* | health* | patient education | mental health | health writer | health …" at bounding box center [546, 179] width 432 height 20
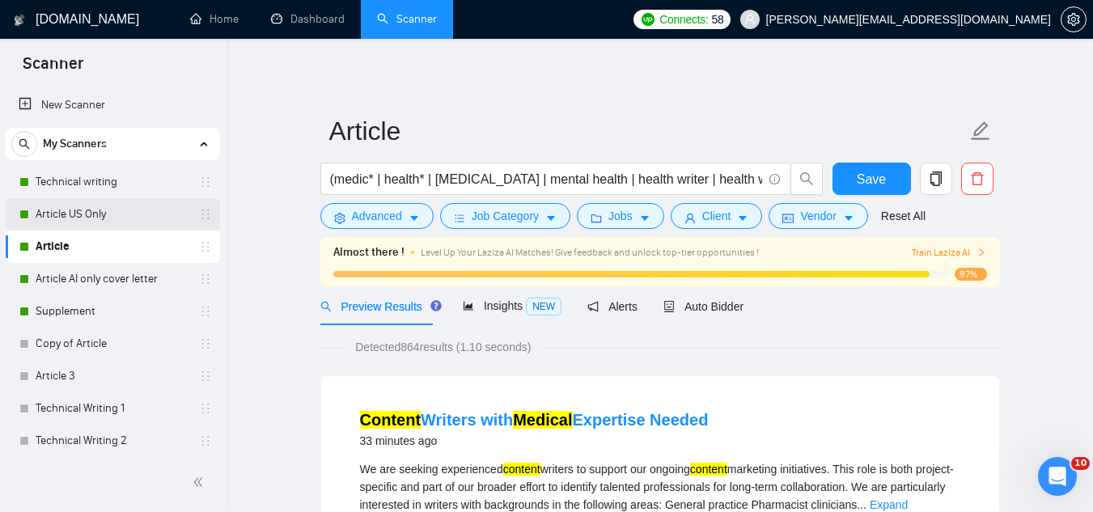
click at [74, 215] on link "Article US Only" at bounding box center [113, 214] width 154 height 32
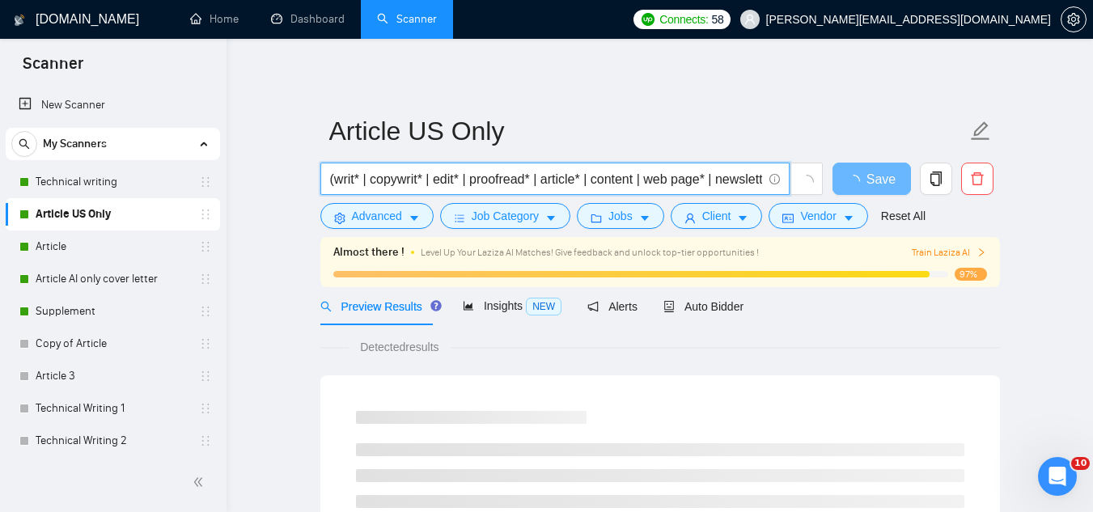
click at [576, 180] on input "(writ* | copywrit* | edit* | proofread* | article* | content | web page* | news…" at bounding box center [546, 179] width 432 height 20
click at [625, 36] on ul "Home Dashboard Scanner" at bounding box center [396, 19] width 457 height 39
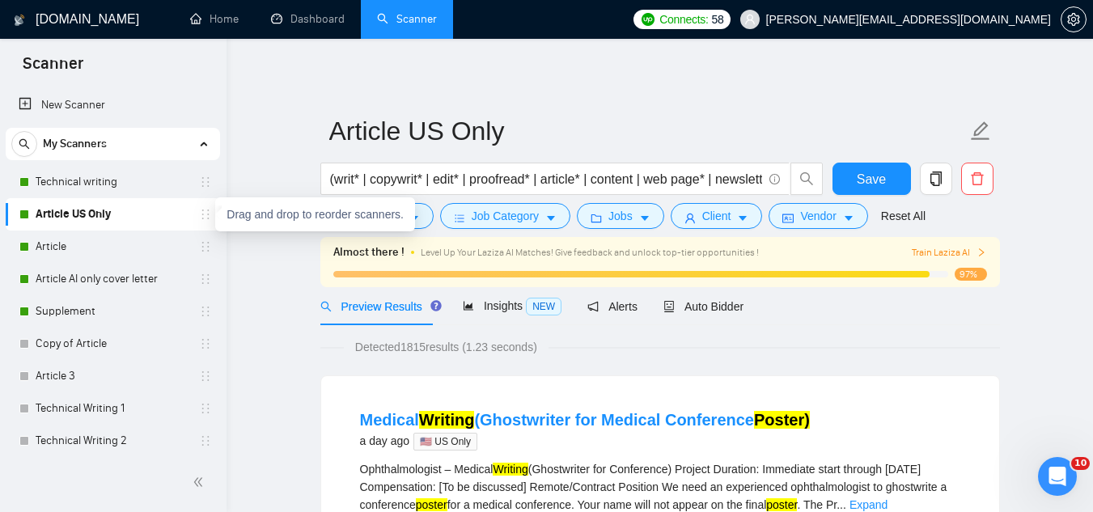
drag, startPoint x: 127, startPoint y: 197, endPoint x: 264, endPoint y: 201, distance: 136.8
click at [127, 197] on link "Technical writing" at bounding box center [113, 182] width 154 height 32
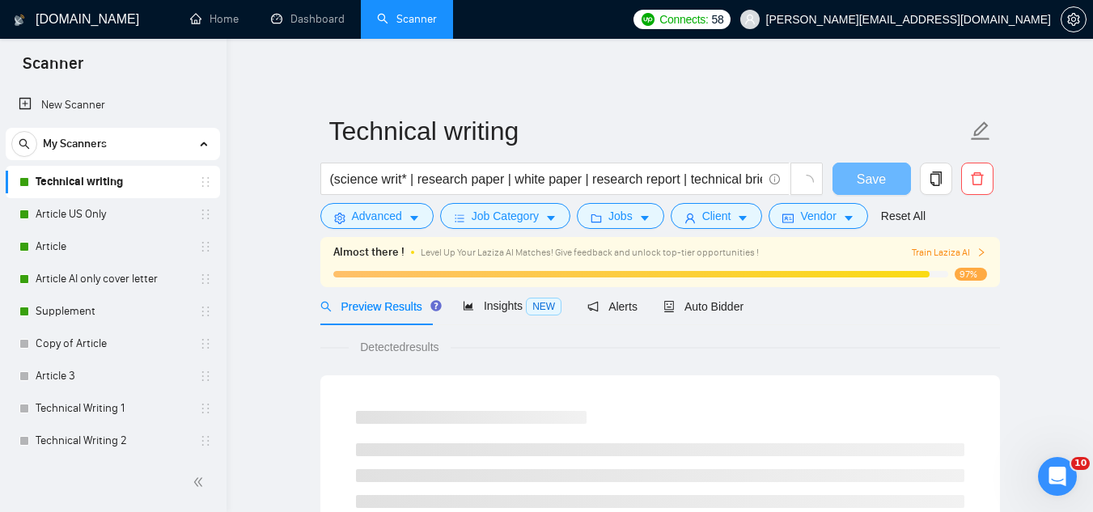
click at [576, 176] on input "(science writ* | research paper | white paper | research report | technical bri…" at bounding box center [546, 179] width 432 height 20
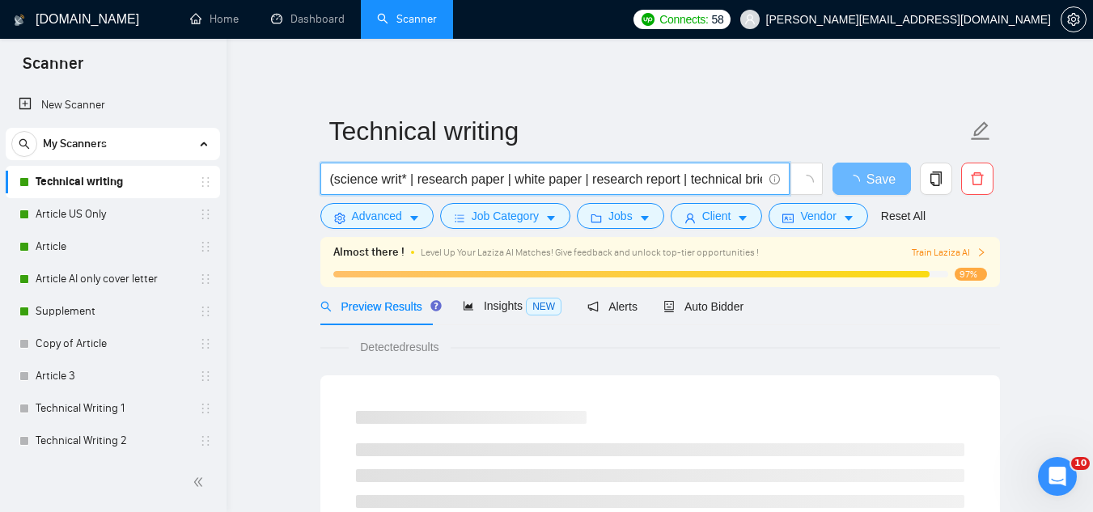
click at [576, 176] on input "(science writ* | research paper | white paper | research report | technical bri…" at bounding box center [546, 179] width 432 height 20
